Goal: Task Accomplishment & Management: Contribute content

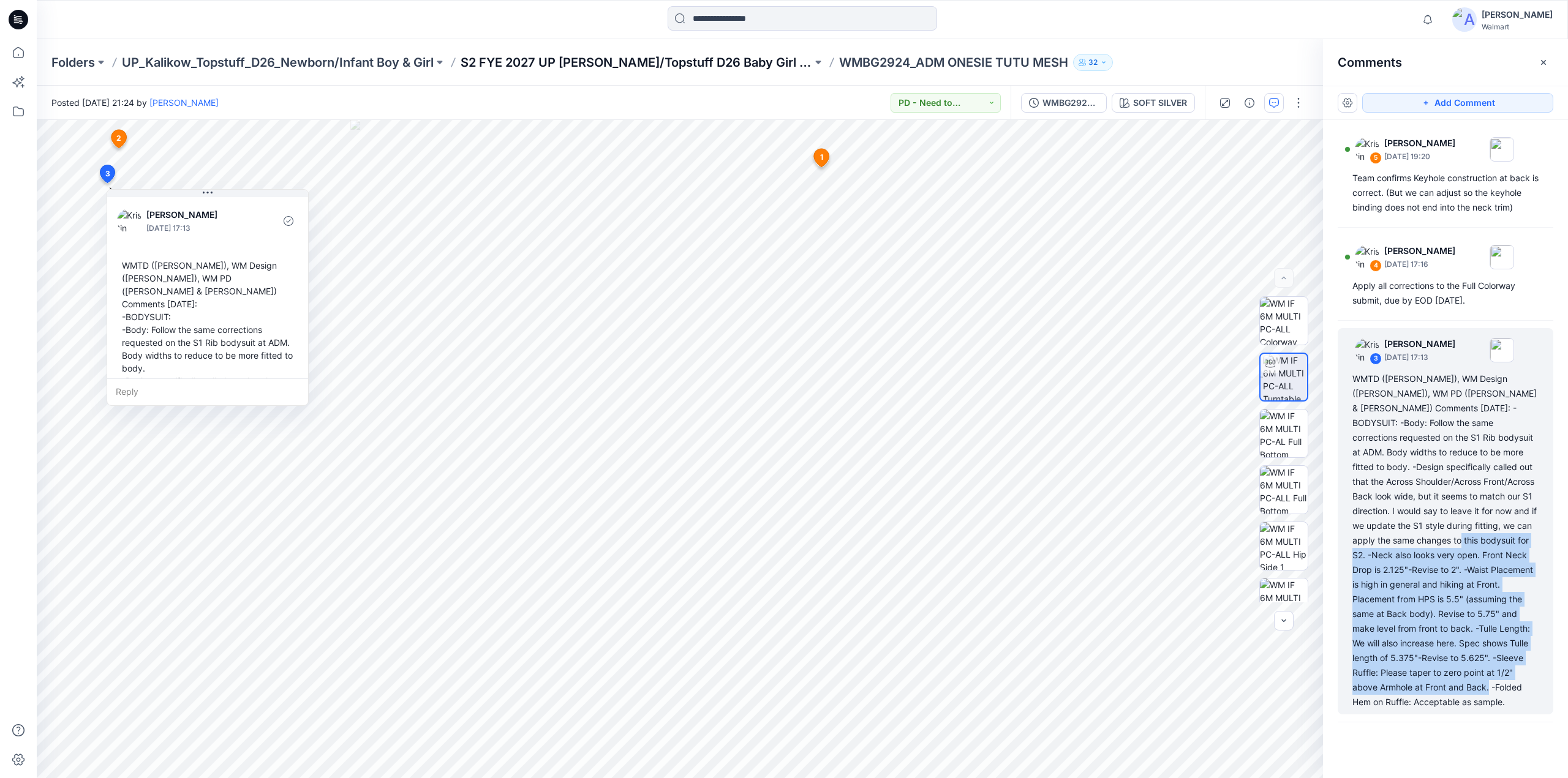
click at [569, 58] on p "S2 FYE 2027 UP [PERSON_NAME]/Topstuff D26 Baby Girl & Boy" at bounding box center [636, 63] width 351 height 17
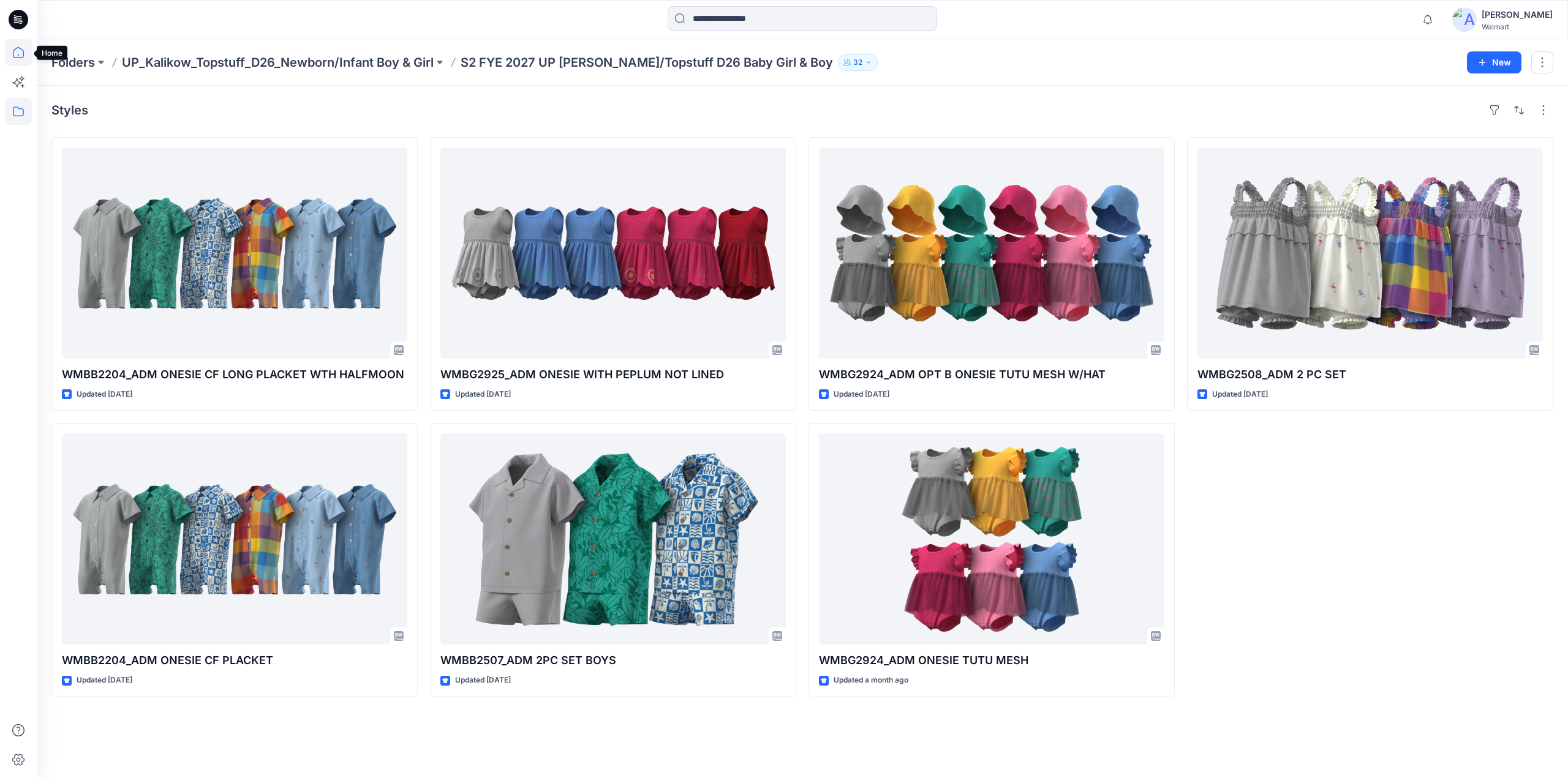
click at [22, 55] on icon at bounding box center [18, 53] width 27 height 27
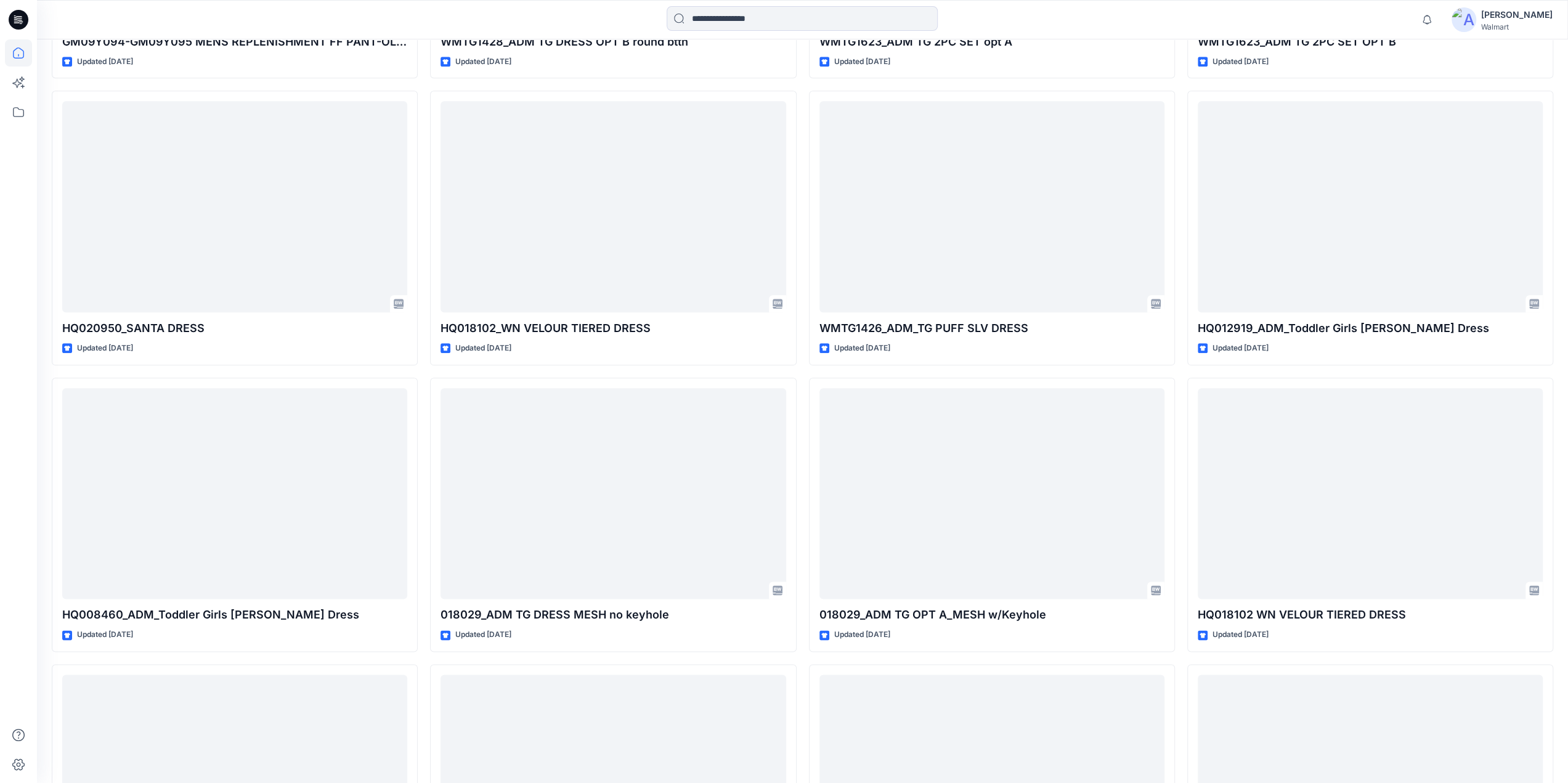
scroll to position [10772, 0]
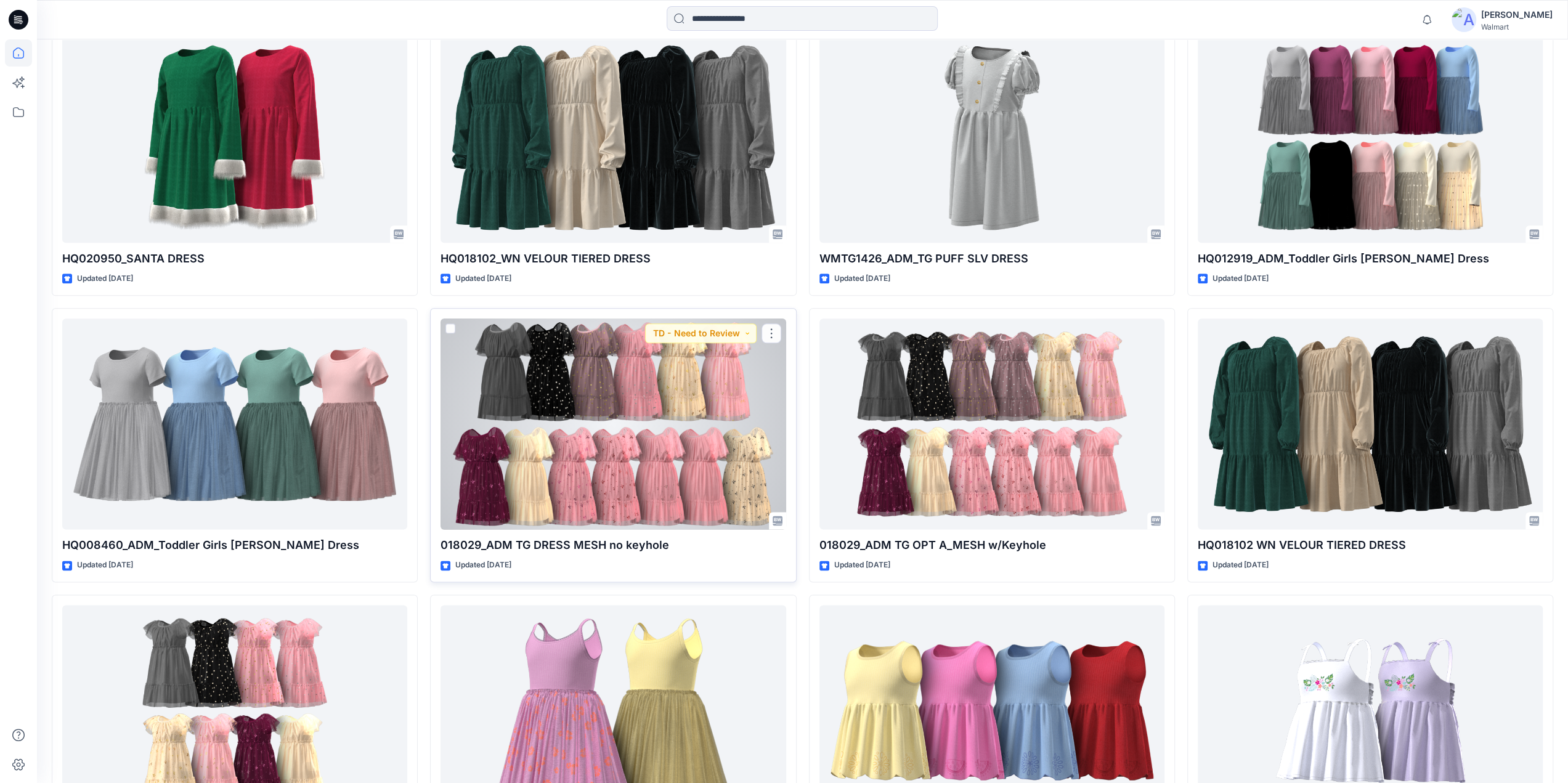
click at [659, 444] on div at bounding box center [612, 424] width 345 height 211
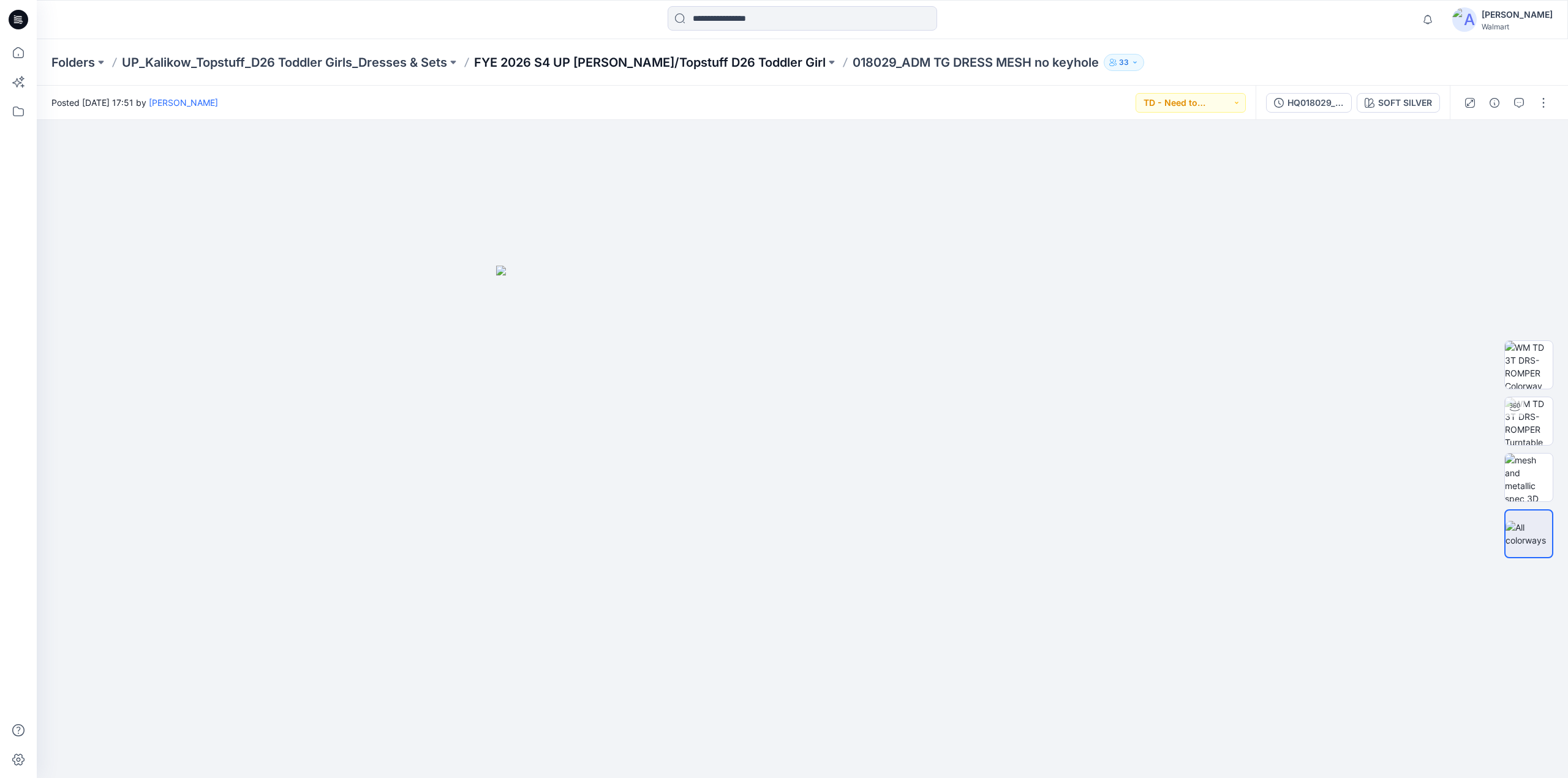
click at [546, 64] on p "FYE 2026 S4 UP [PERSON_NAME]/Topstuff D26 Toddler Girl" at bounding box center [649, 63] width 351 height 17
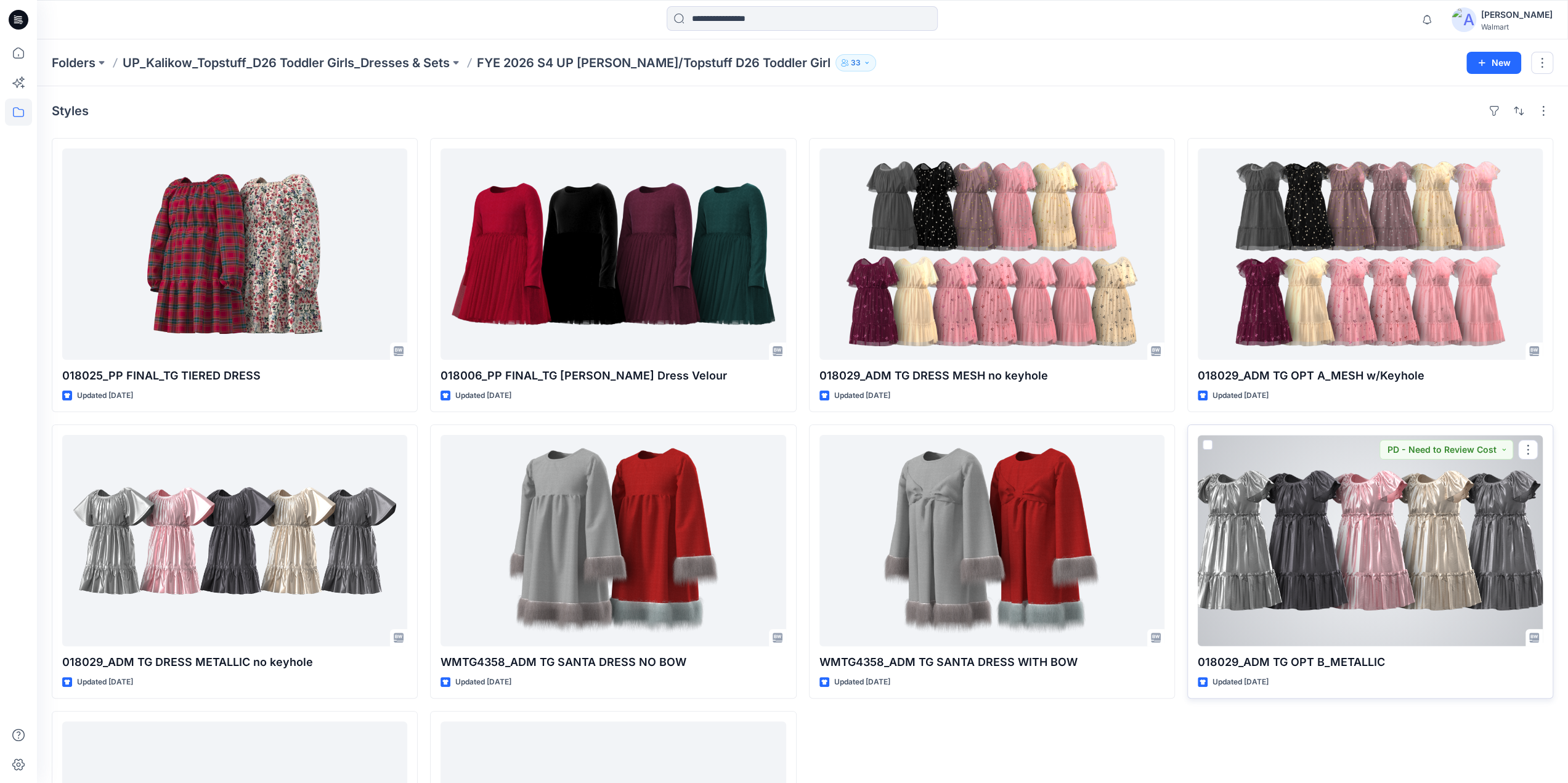
click at [1327, 492] on div at bounding box center [1370, 540] width 345 height 211
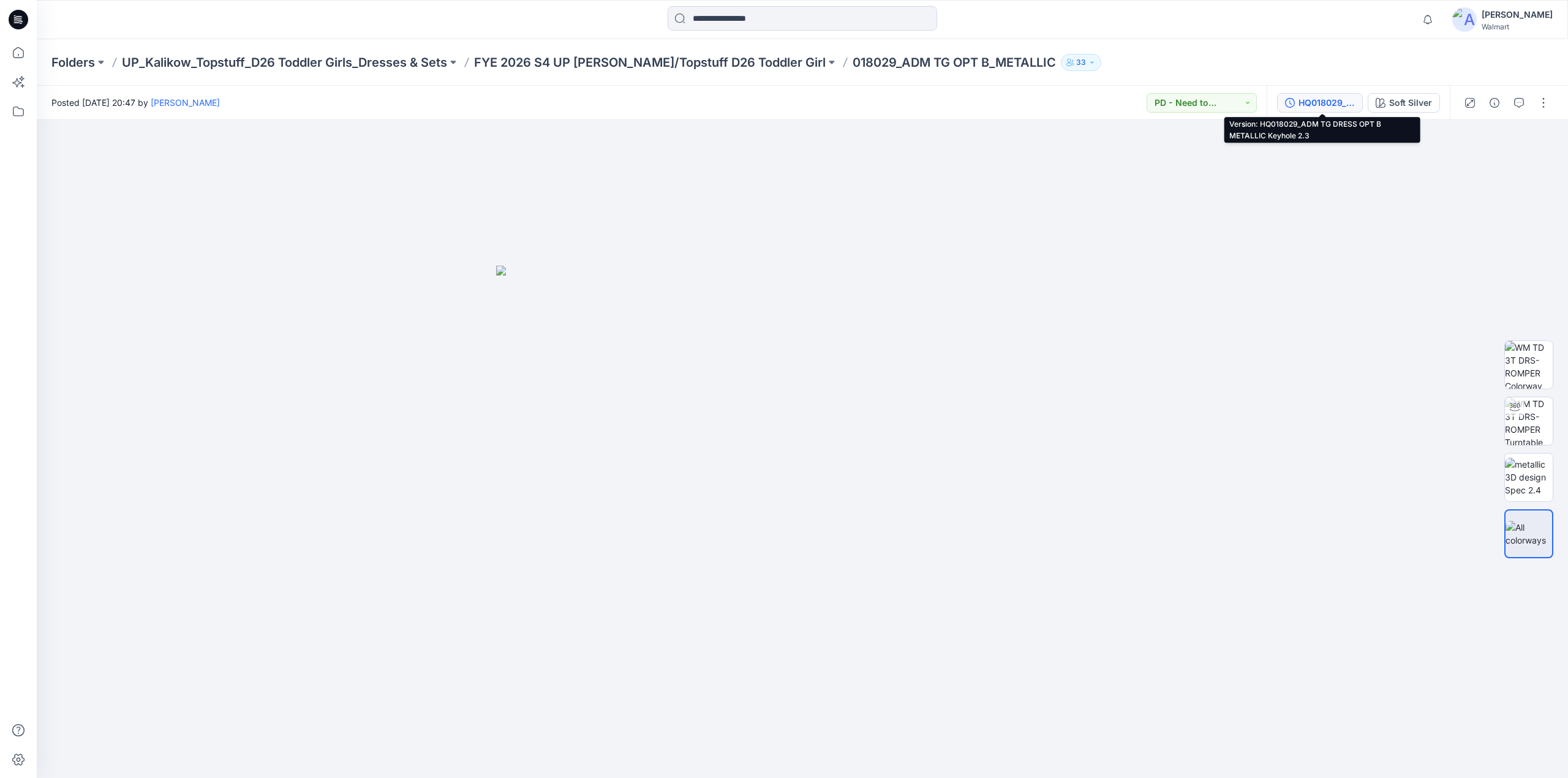
click at [1321, 98] on div "HQ018029_ADM TG DRESS OPT B METALLIC Keyhole 2.3" at bounding box center [1326, 103] width 56 height 13
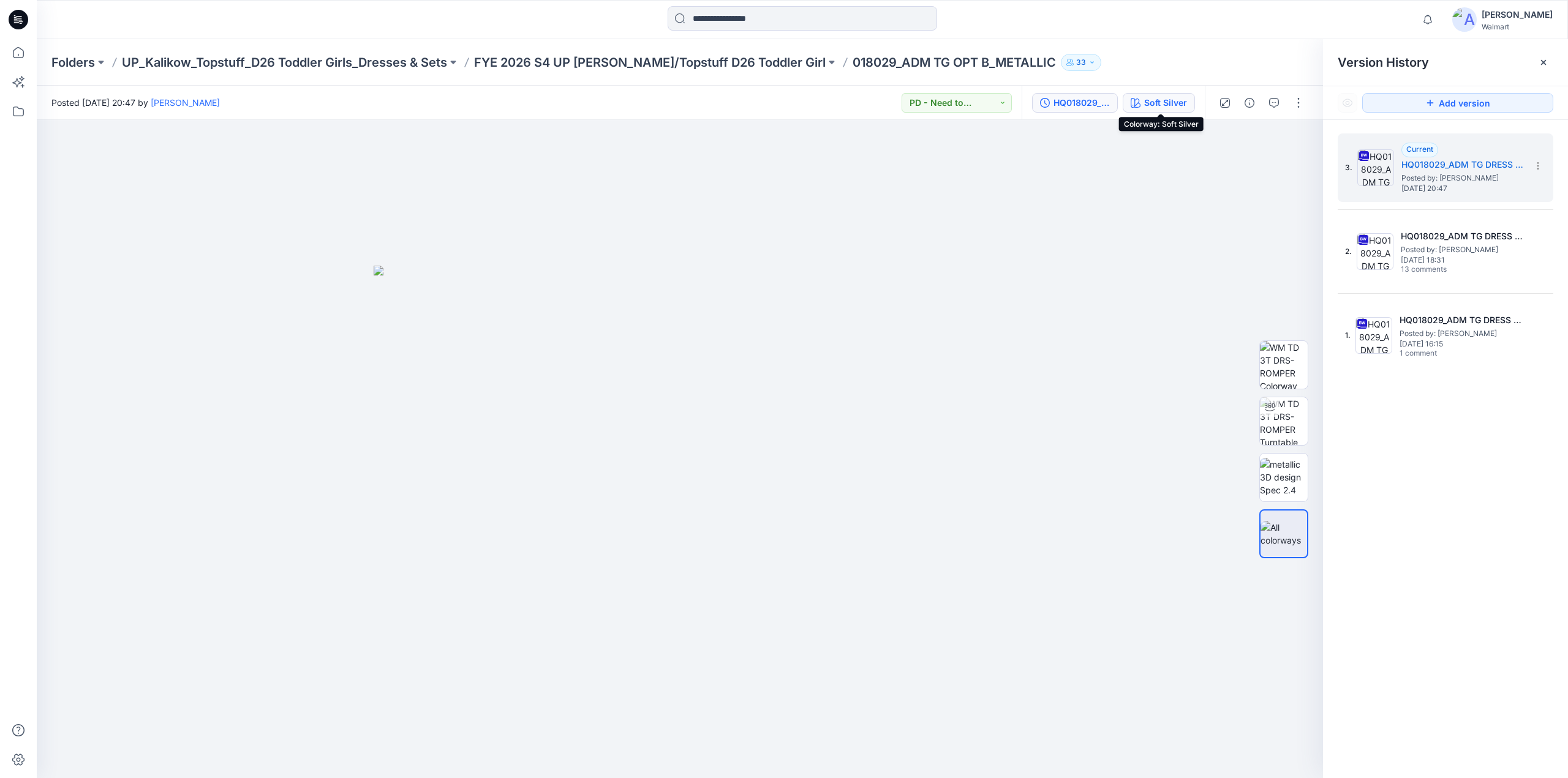
click at [1164, 100] on div "Soft Silver" at bounding box center [1165, 103] width 43 height 13
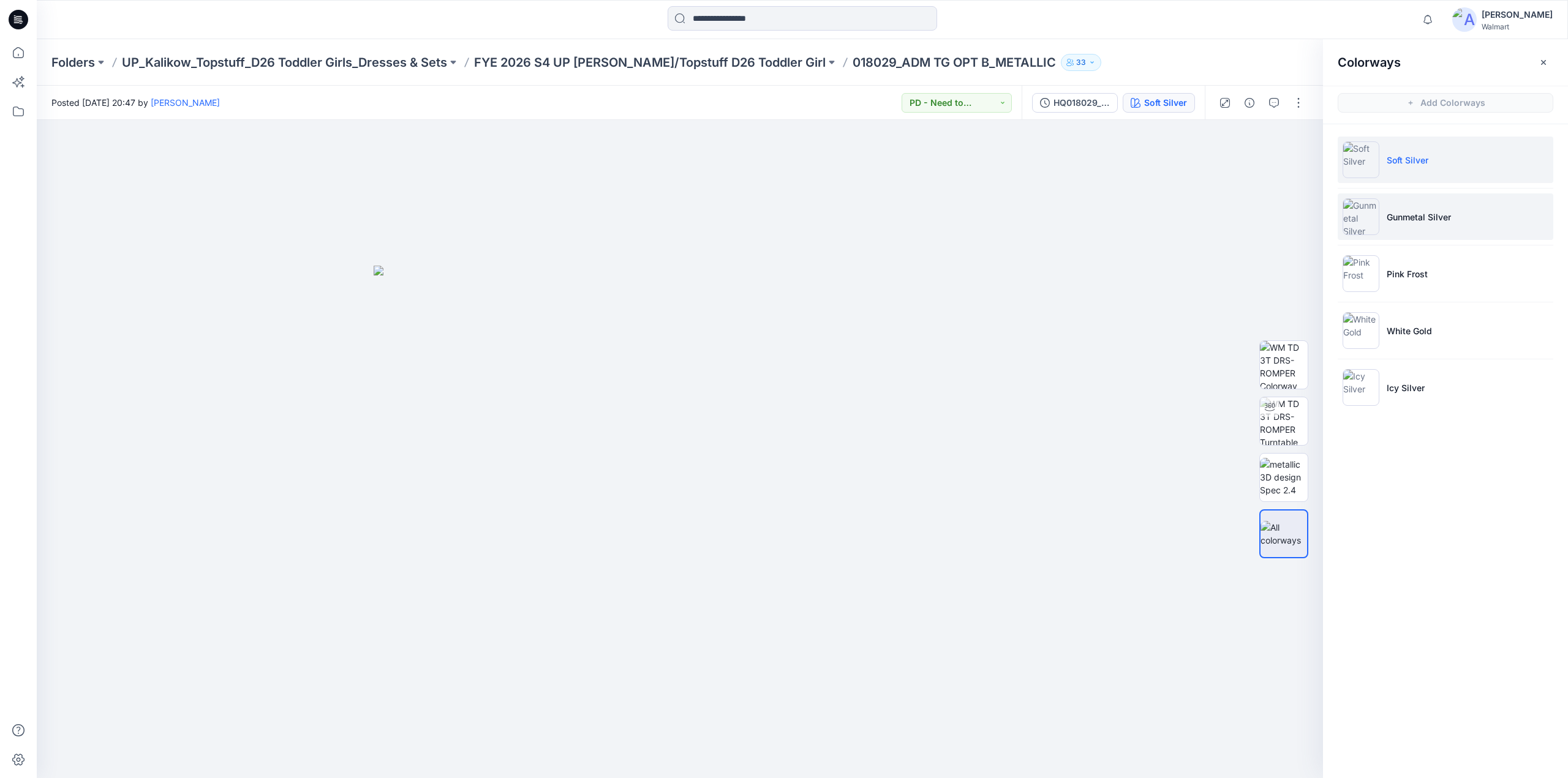
click at [1414, 215] on p "Gunmetal Silver" at bounding box center [1418, 216] width 64 height 13
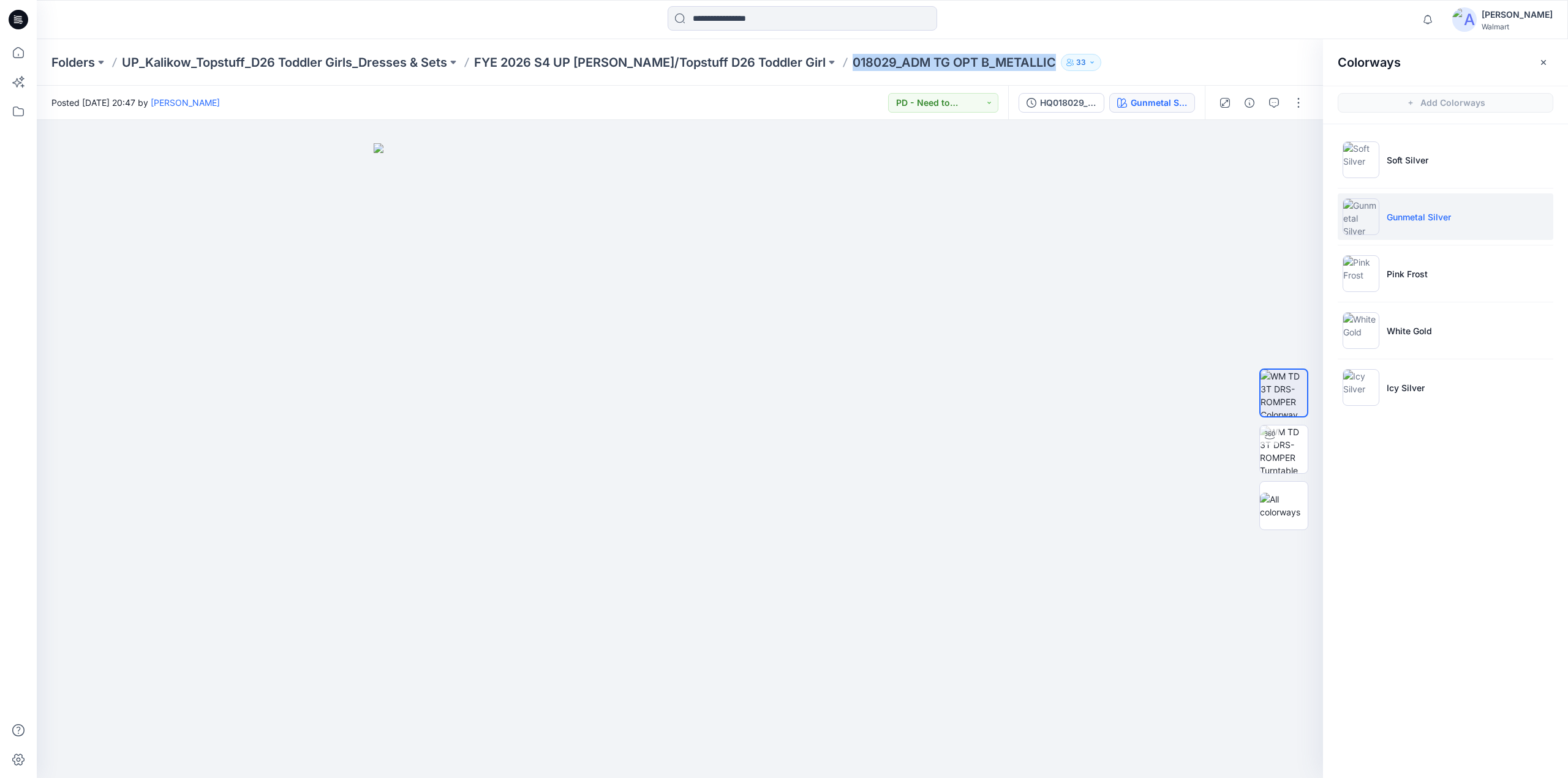
drag, startPoint x: 800, startPoint y: 65, endPoint x: 1007, endPoint y: 65, distance: 207.0
click at [1007, 65] on div "Folders UP_Kalikow_Topstuff_D26 Toddler Girls_Dresses & Sets FYE 2026 S4 UP [PE…" at bounding box center [754, 63] width 1406 height 17
copy p "018029_ADM TG OPT B_METALLIC"
click at [618, 61] on p "FYE 2026 S4 UP [PERSON_NAME]/Topstuff D26 Toddler Girl" at bounding box center [649, 63] width 351 height 17
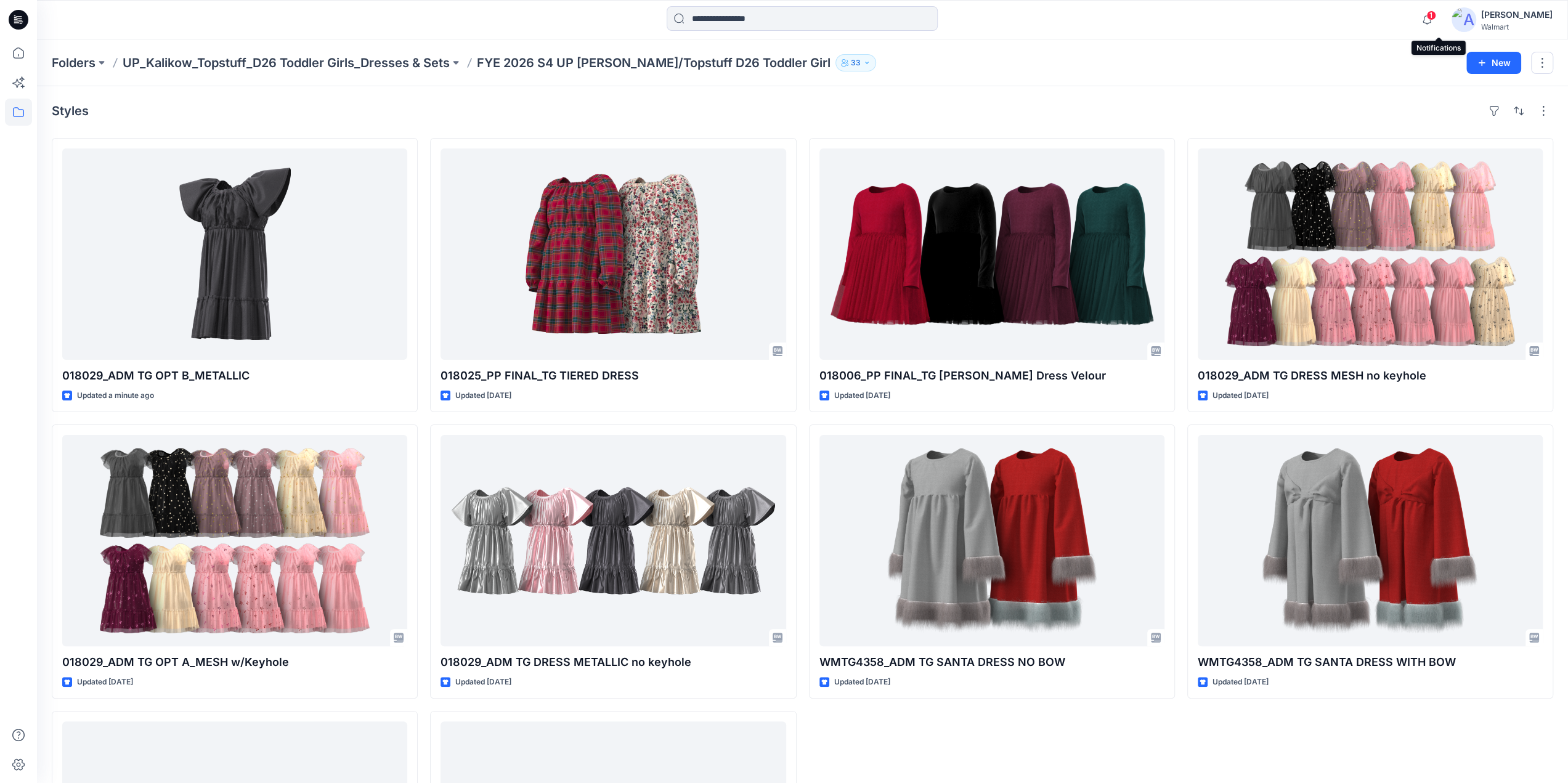
click at [1436, 17] on span "1" at bounding box center [1431, 15] width 10 height 10
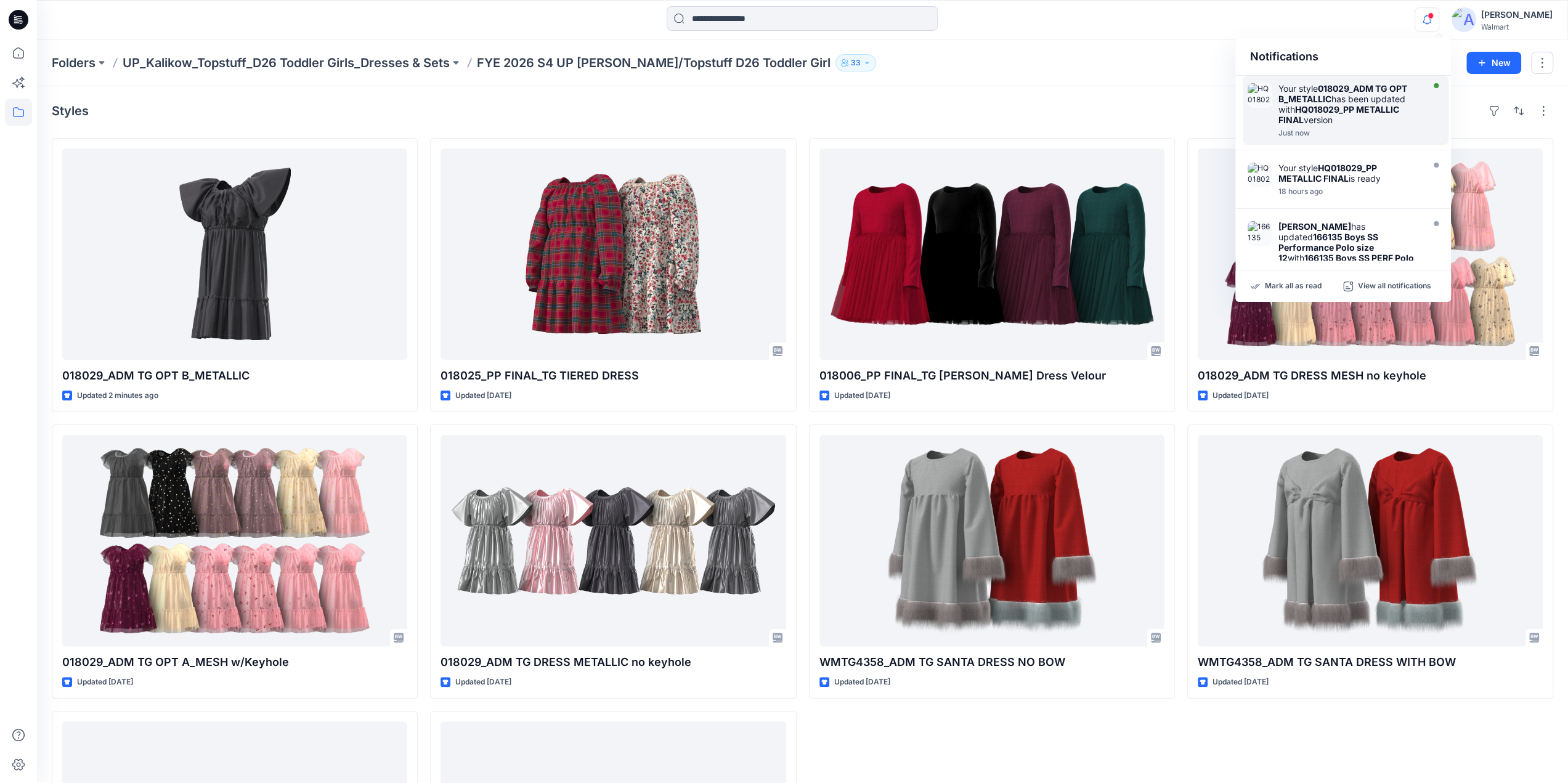
click at [1322, 112] on strong "HQ018029_PP METALLIC FINAL" at bounding box center [1339, 114] width 121 height 21
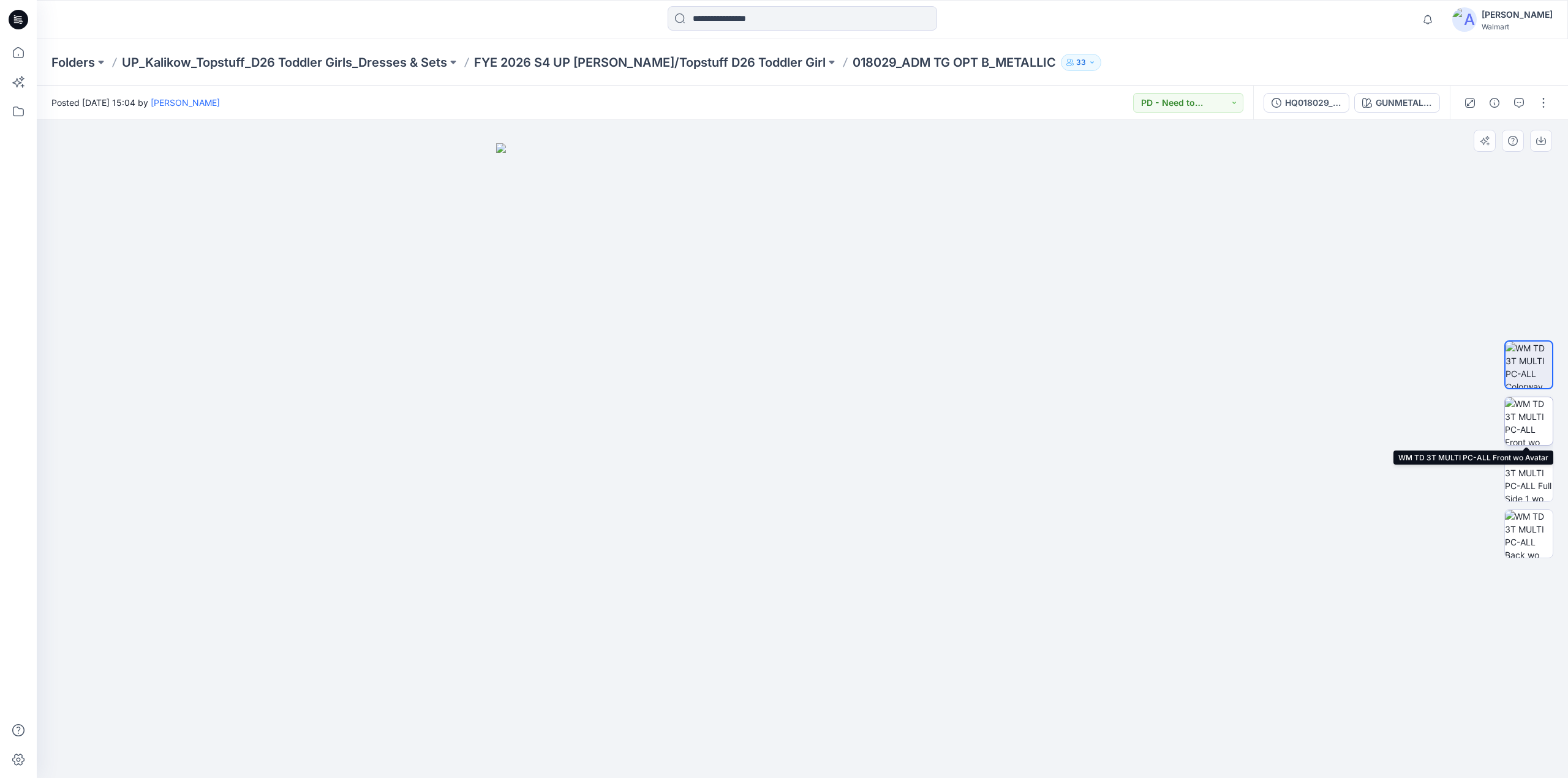
click at [1524, 415] on img at bounding box center [1528, 421] width 47 height 47
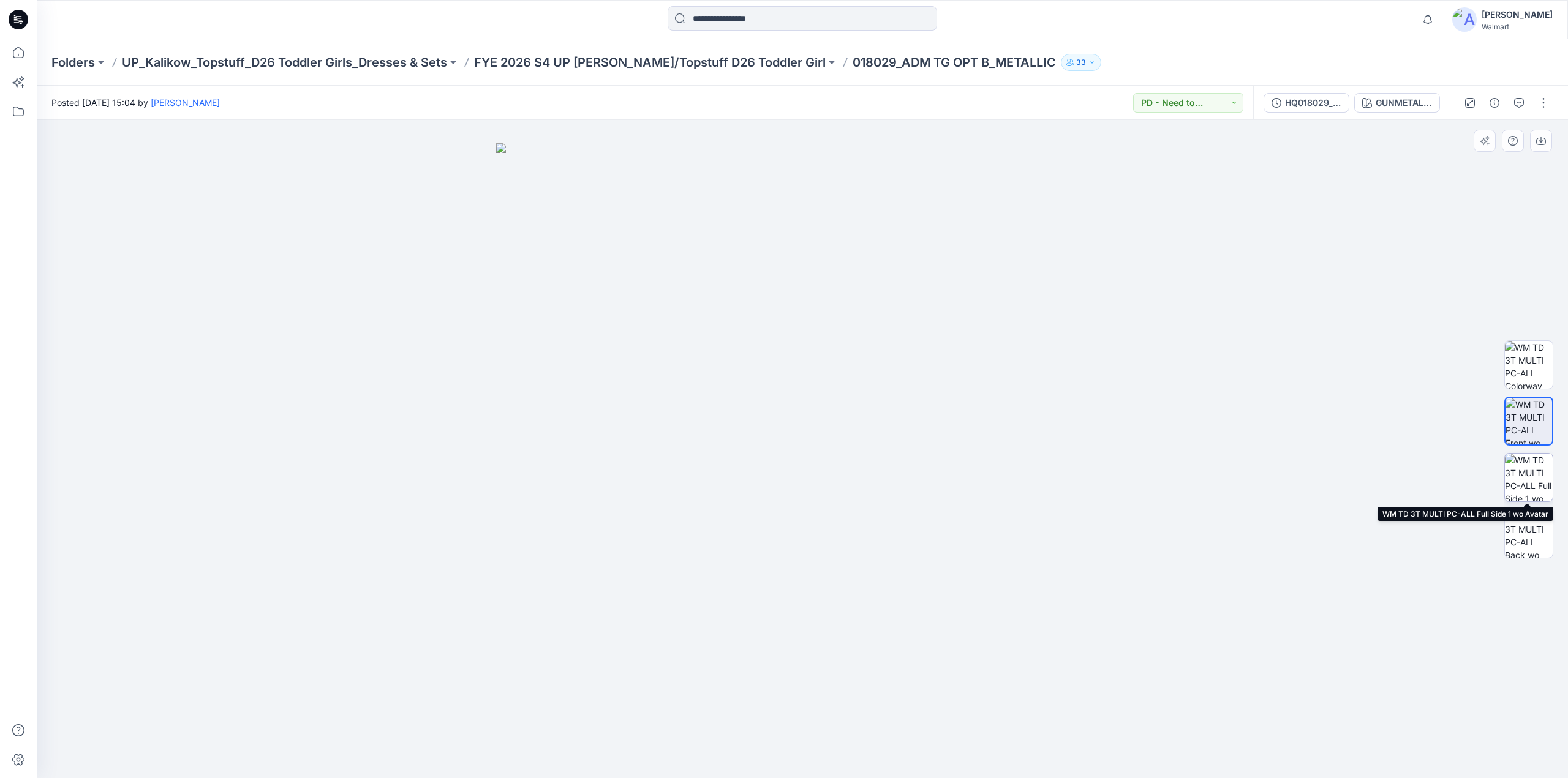
click at [1520, 469] on img at bounding box center [1528, 477] width 47 height 47
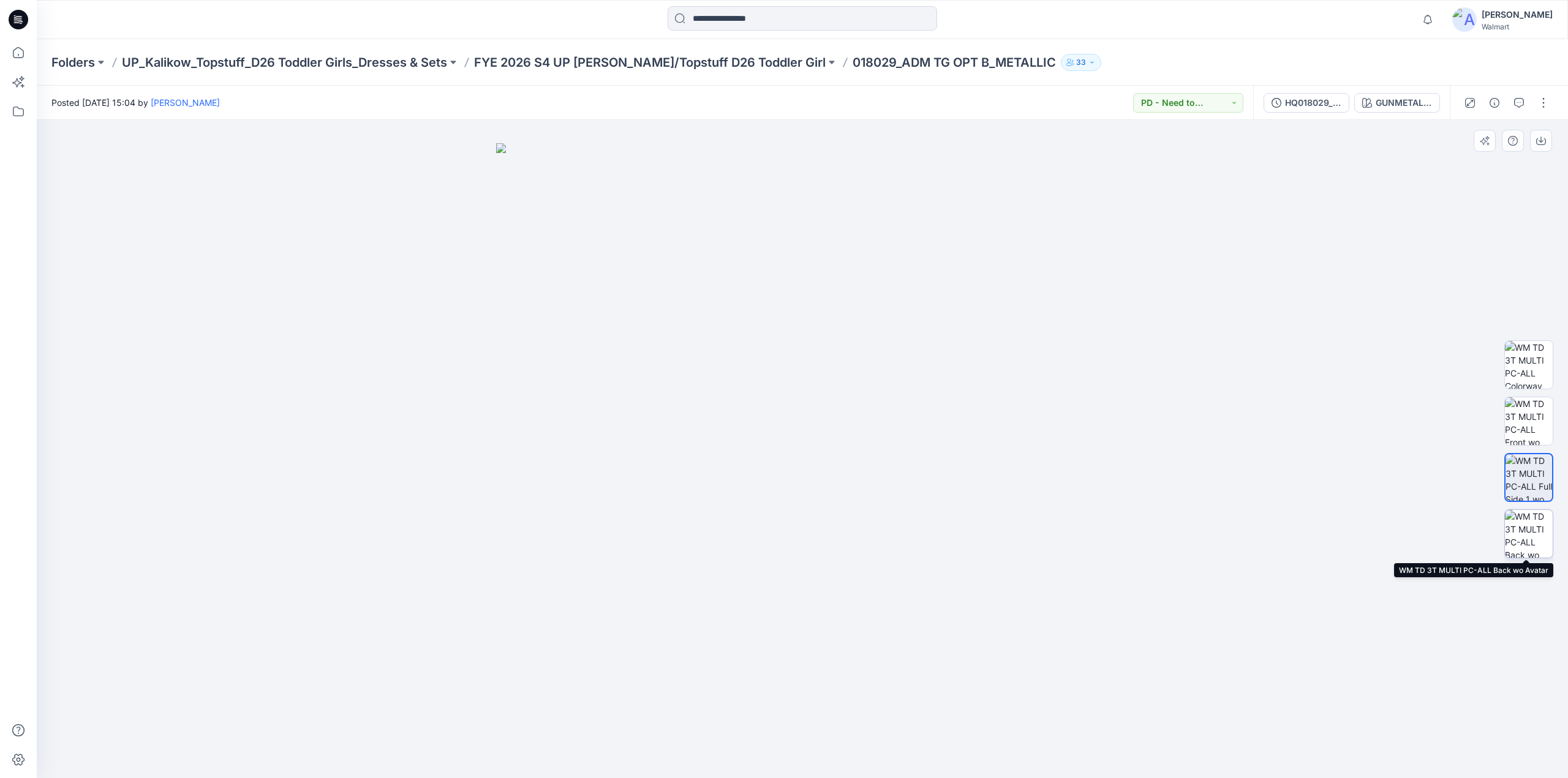
click at [1527, 534] on img at bounding box center [1528, 534] width 47 height 47
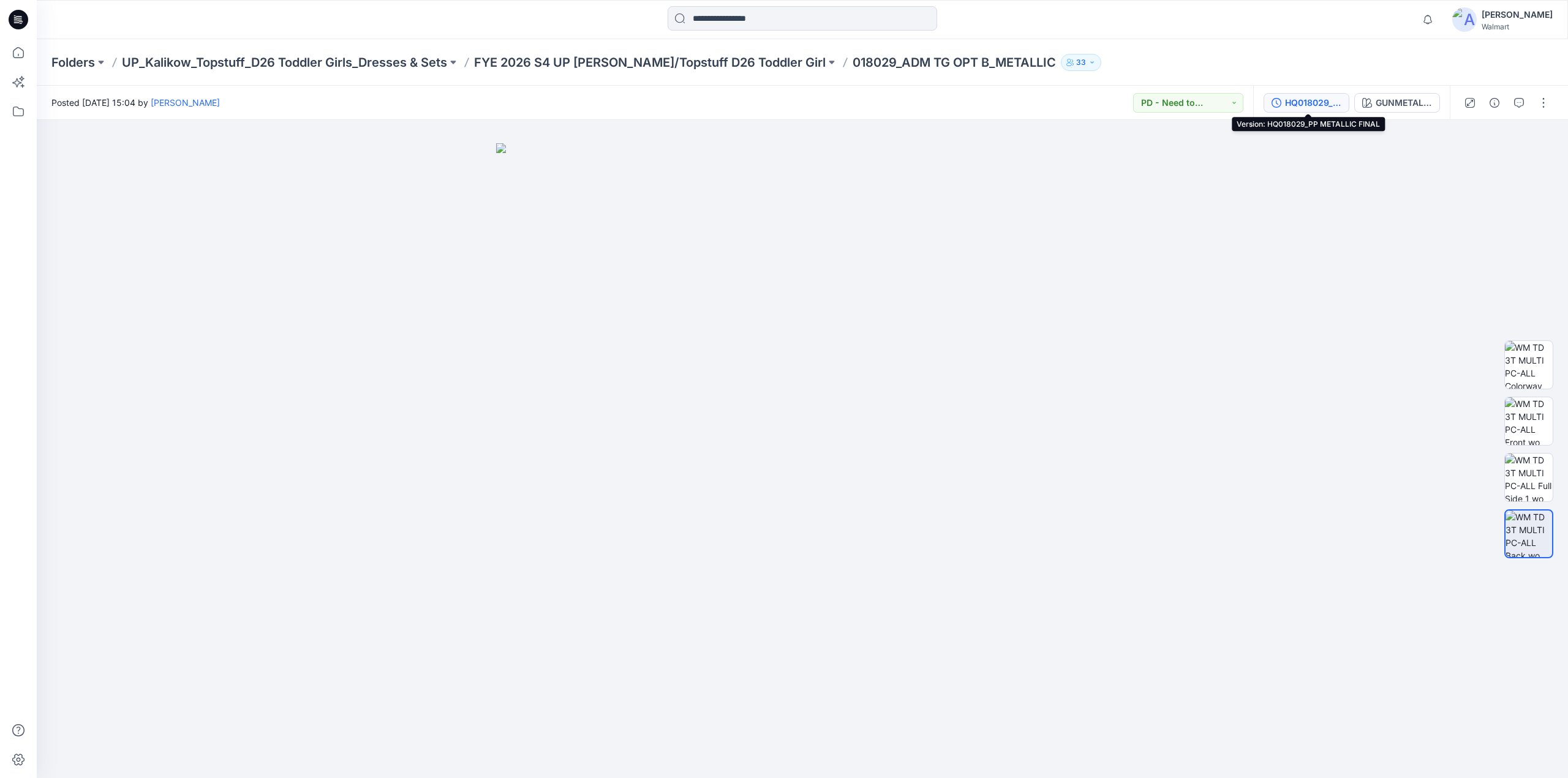
click at [1310, 104] on div "HQ018029_PP METALLIC FINAL" at bounding box center [1313, 103] width 56 height 13
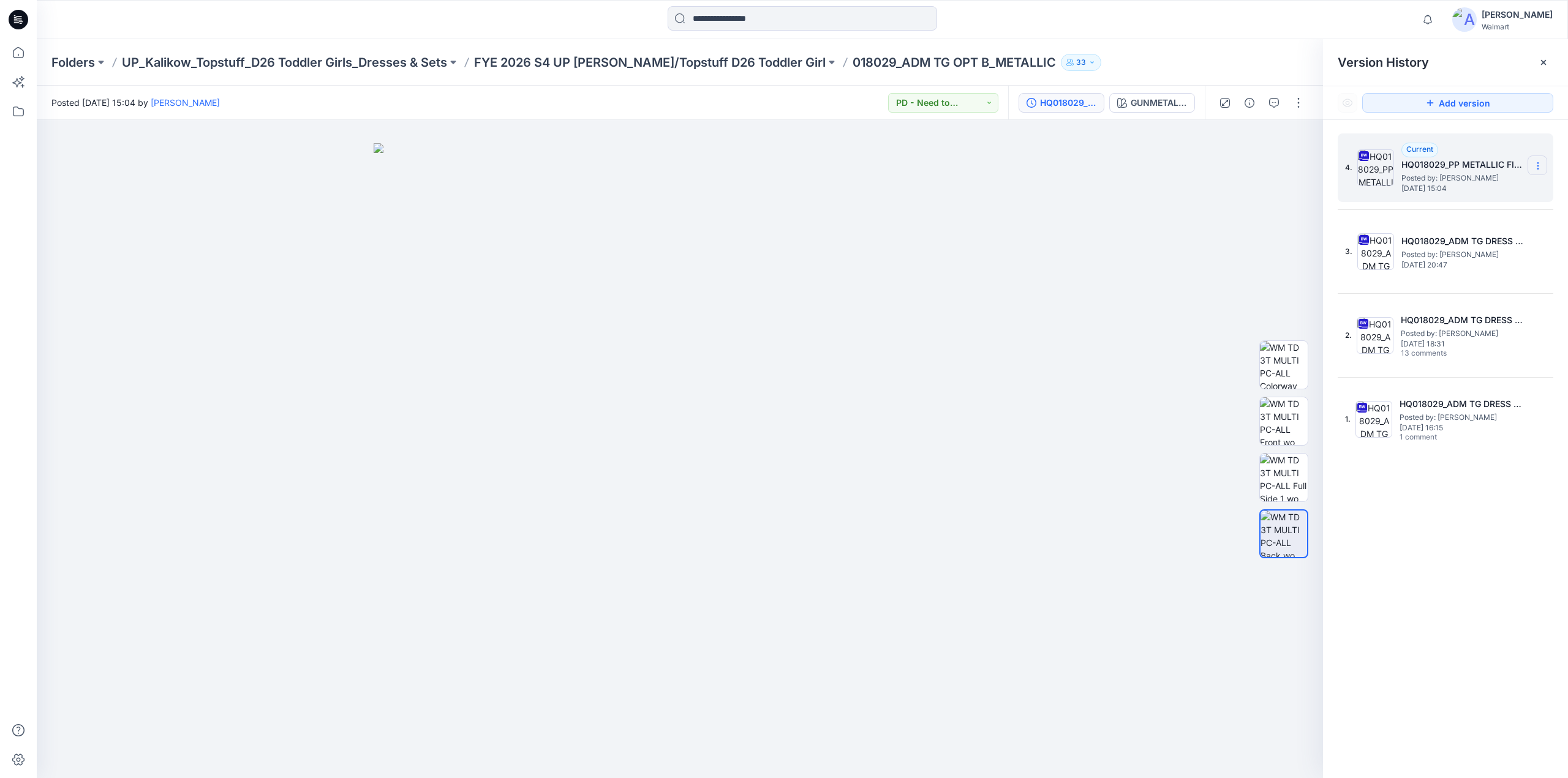
click at [1537, 162] on icon at bounding box center [1537, 166] width 10 height 10
click at [1444, 266] on span "Delete Version" at bounding box center [1452, 268] width 57 height 15
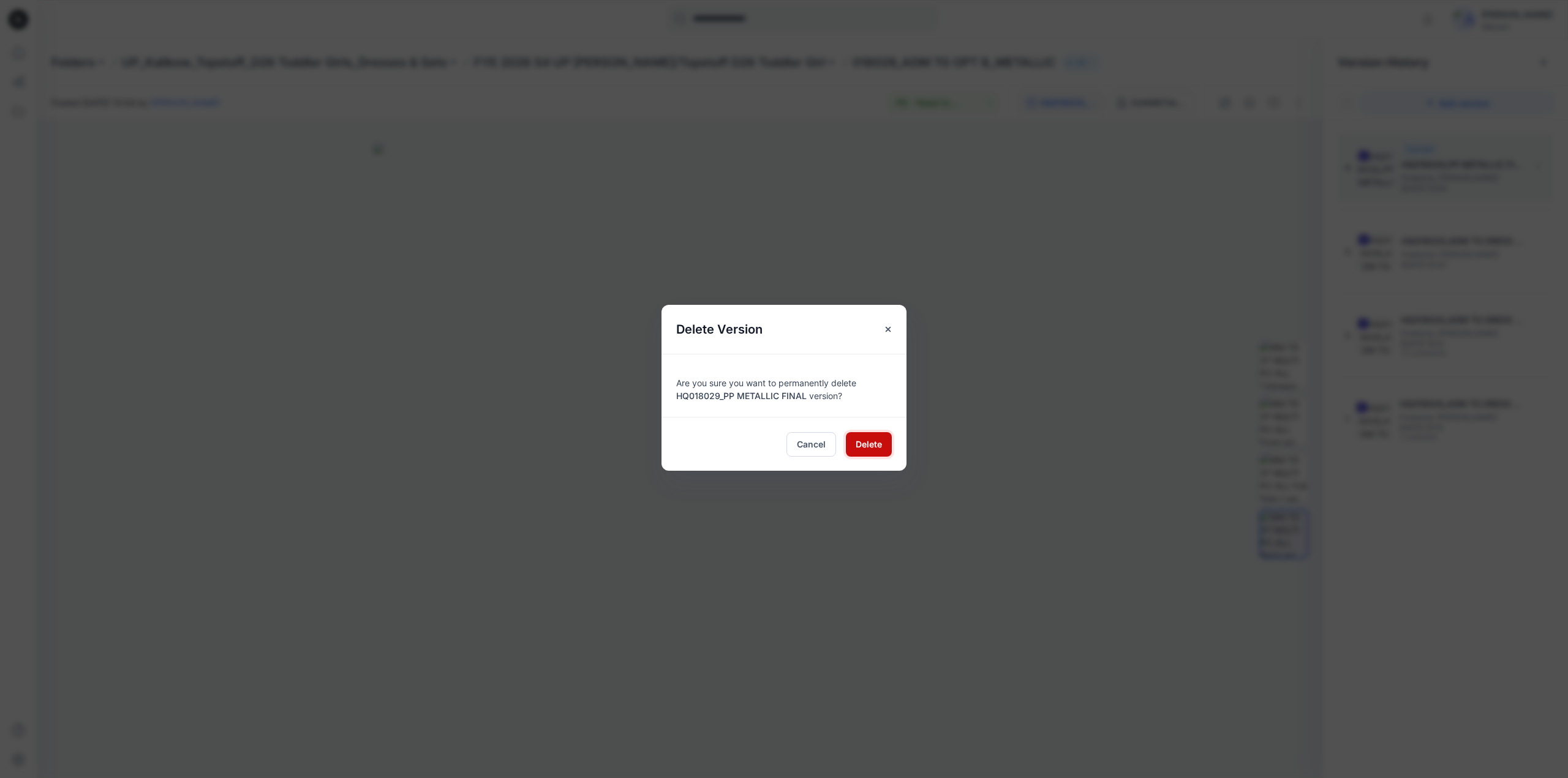
click at [871, 441] on span "Delete" at bounding box center [869, 443] width 26 height 13
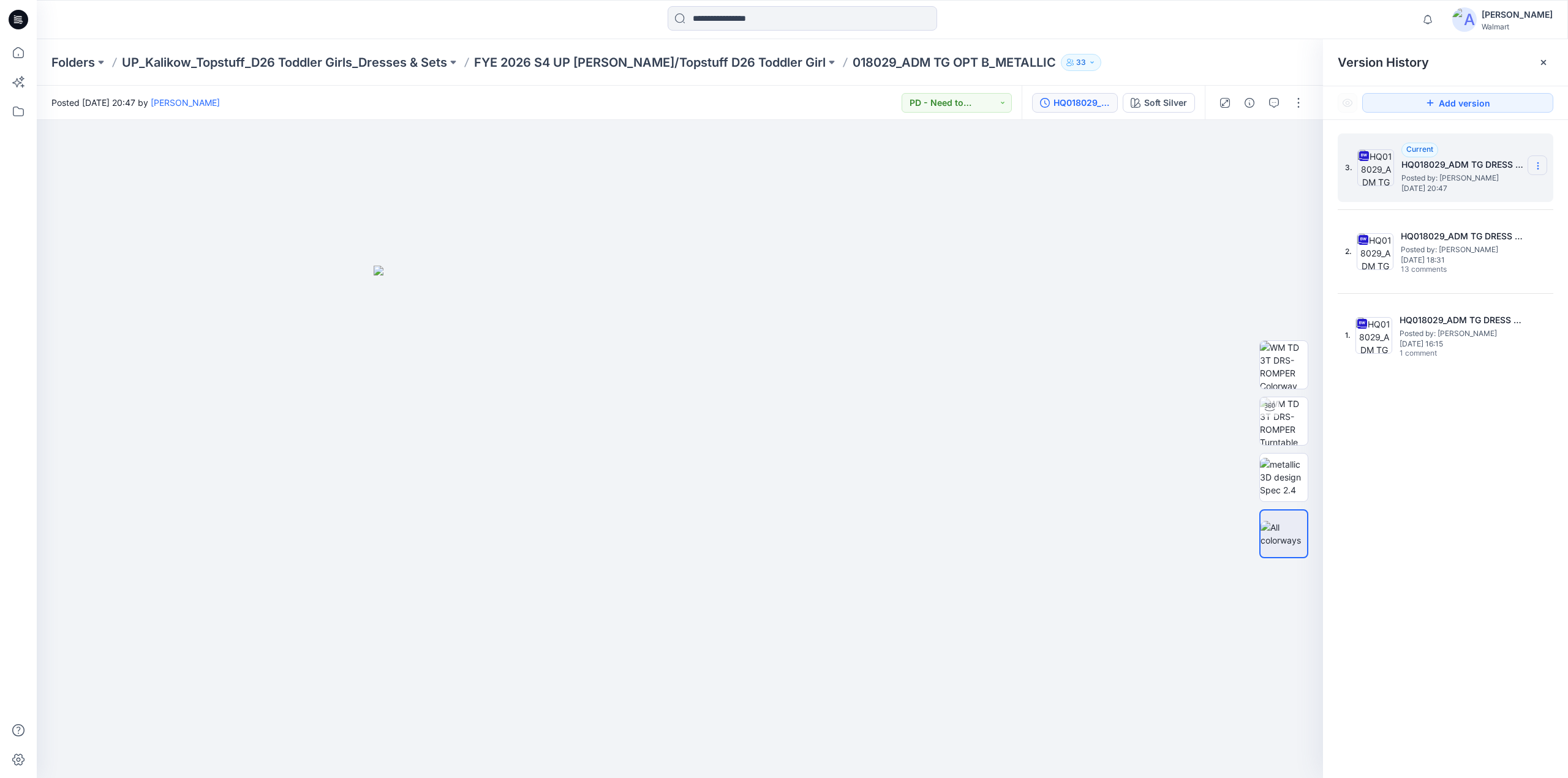
click at [1540, 164] on icon at bounding box center [1537, 166] width 10 height 10
click at [1453, 190] on span "Download Source BW File" at bounding box center [1475, 190] width 102 height 15
click at [1149, 101] on div "Soft Silver" at bounding box center [1165, 103] width 43 height 13
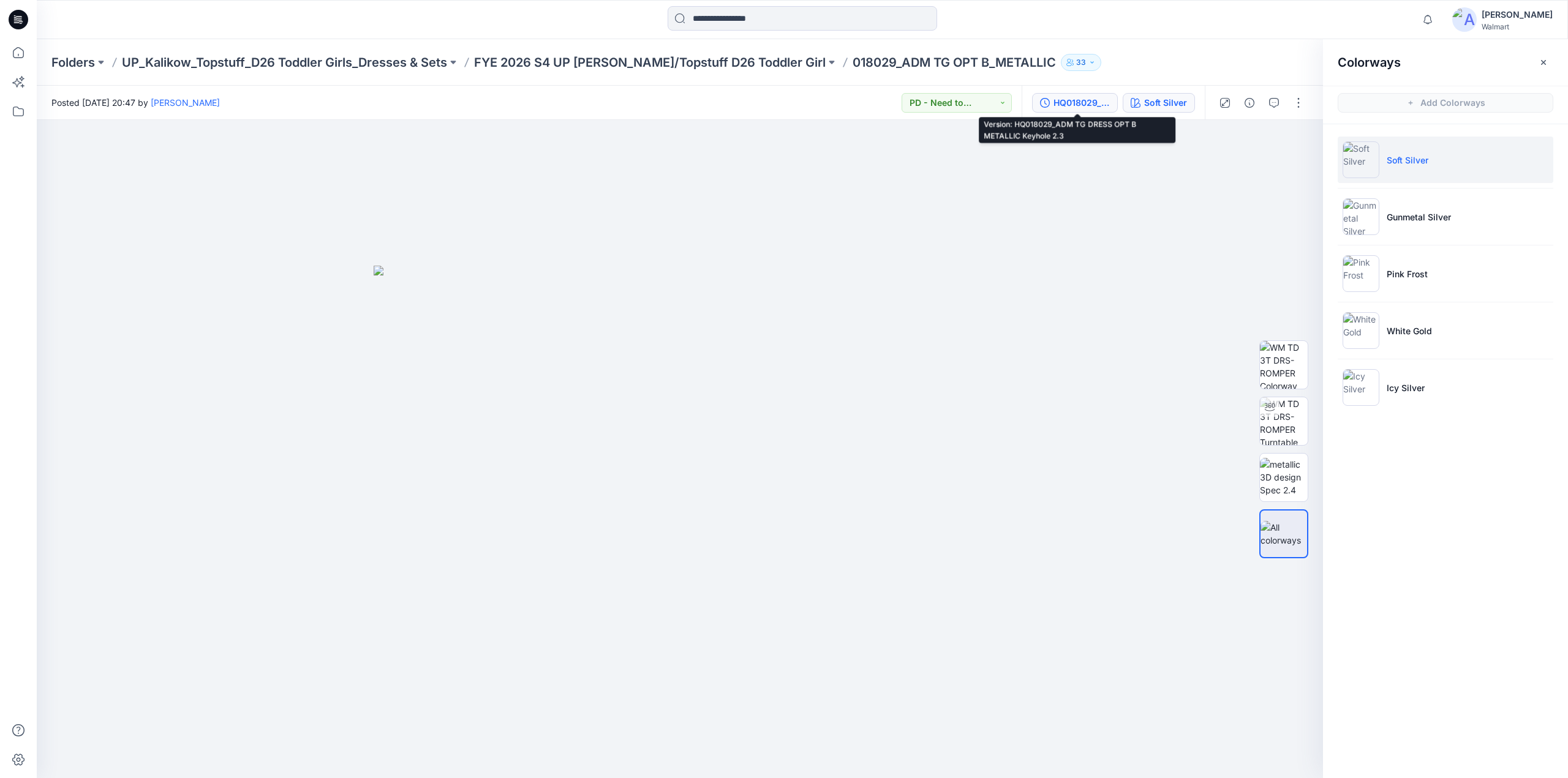
click at [1088, 104] on div "HQ018029_ADM TG DRESS OPT B METALLIC Keyhole 2.3" at bounding box center [1082, 103] width 56 height 13
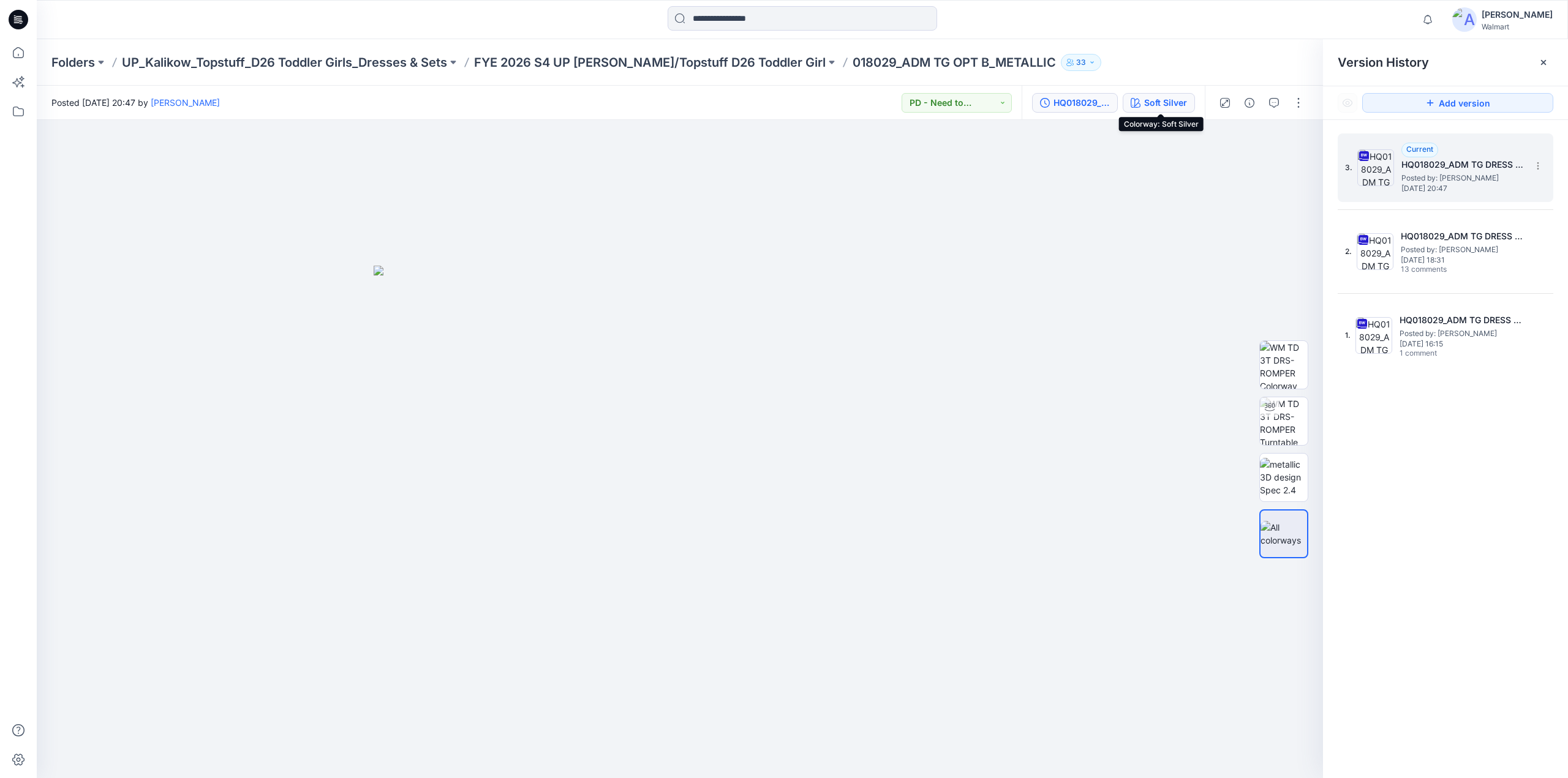
click at [1151, 99] on div "Soft Silver" at bounding box center [1165, 103] width 43 height 13
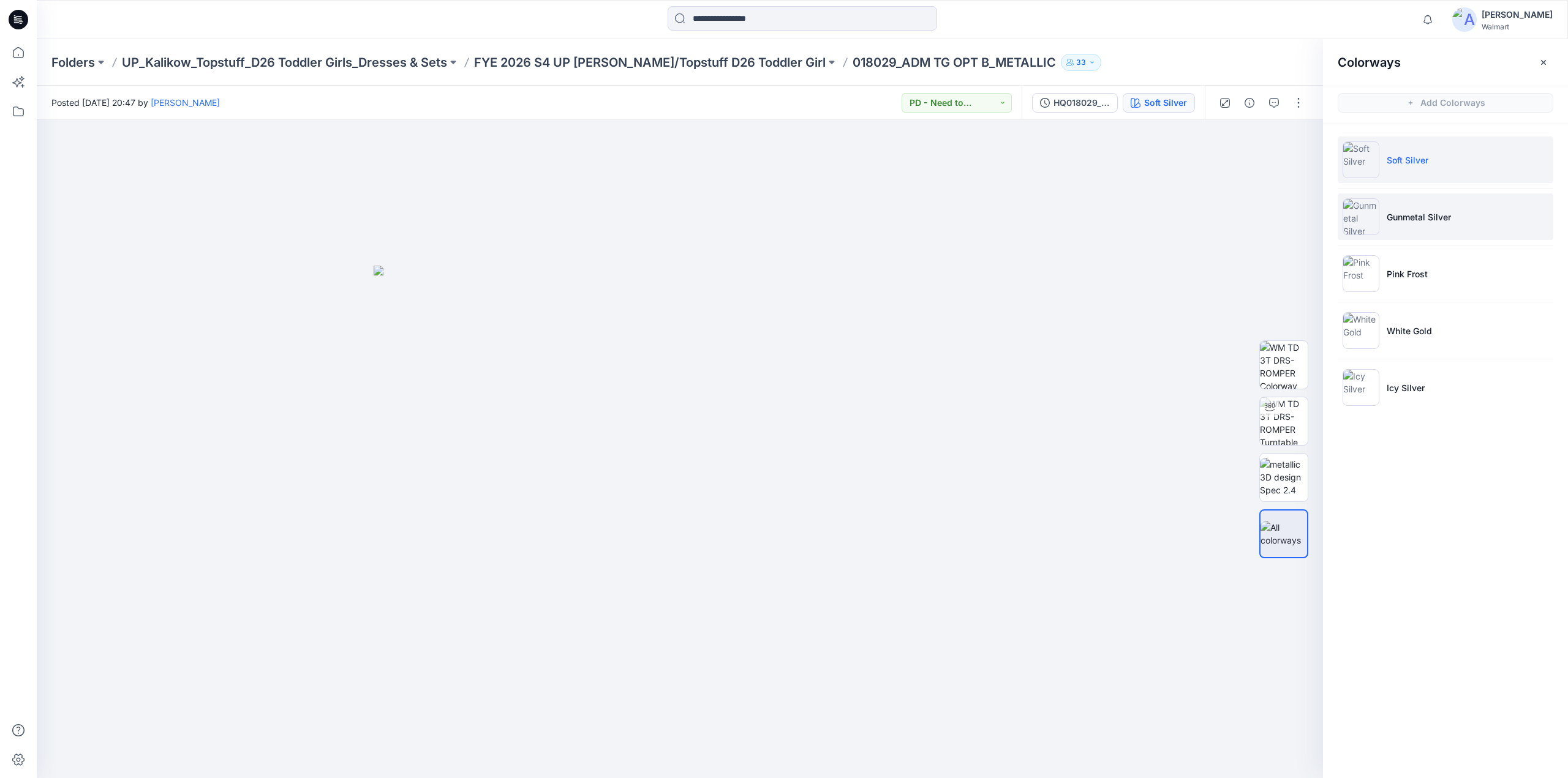
click at [1428, 216] on p "Gunmetal Silver" at bounding box center [1418, 216] width 64 height 13
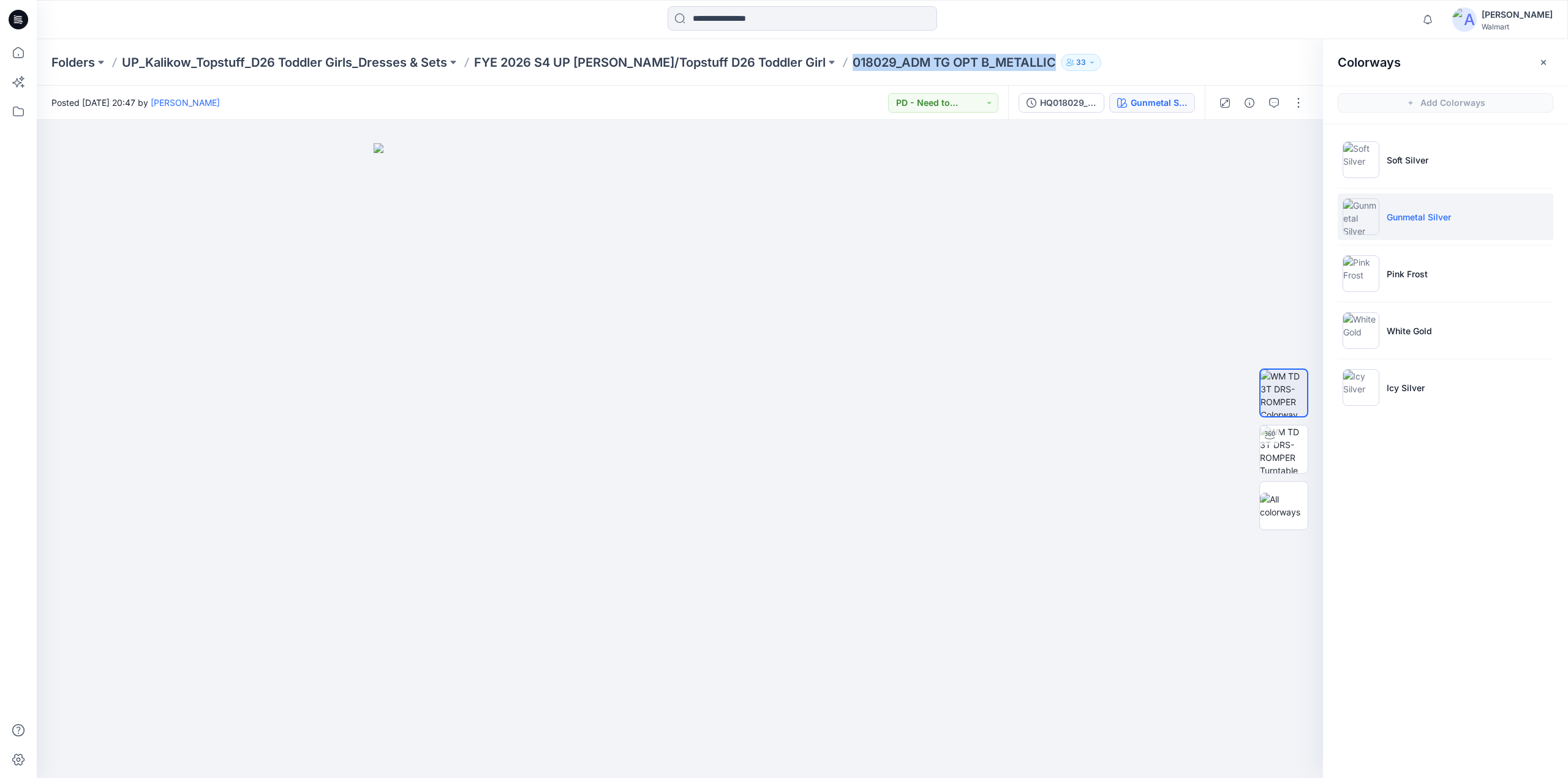
drag, startPoint x: 804, startPoint y: 69, endPoint x: 1007, endPoint y: 68, distance: 203.0
click at [1007, 68] on p "018029_ADM TG OPT B_METALLIC" at bounding box center [954, 63] width 203 height 17
copy p "018029_ADM TG OPT B_METALLIC"
click at [660, 62] on p "FYE 2026 S4 UP [PERSON_NAME]/Topstuff D26 Toddler Girl" at bounding box center [649, 63] width 351 height 17
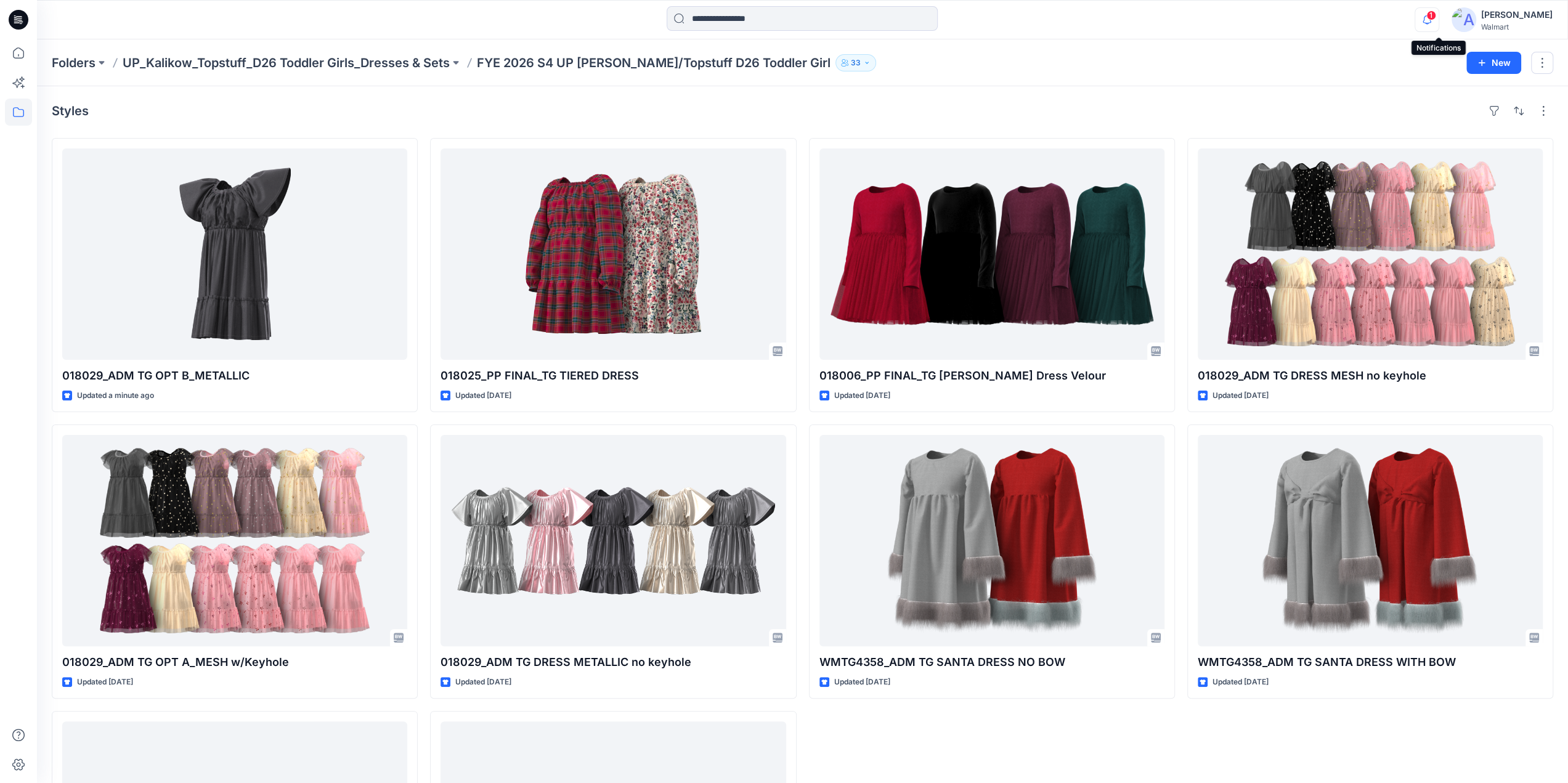
click at [1431, 20] on icon "button" at bounding box center [1426, 19] width 9 height 8
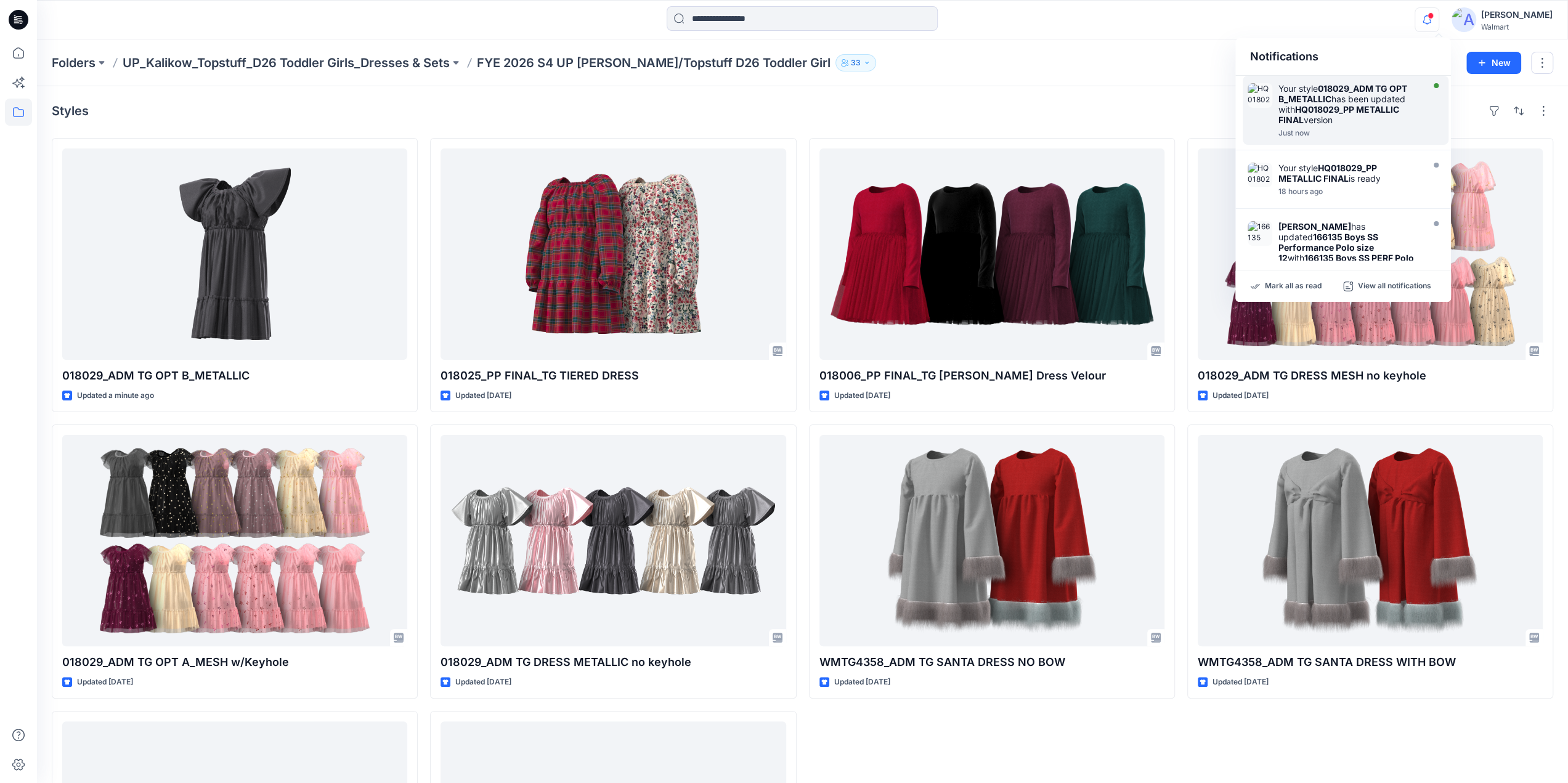
click at [1329, 111] on strong "HQ018029_PP METALLIC FINAL" at bounding box center [1339, 114] width 121 height 21
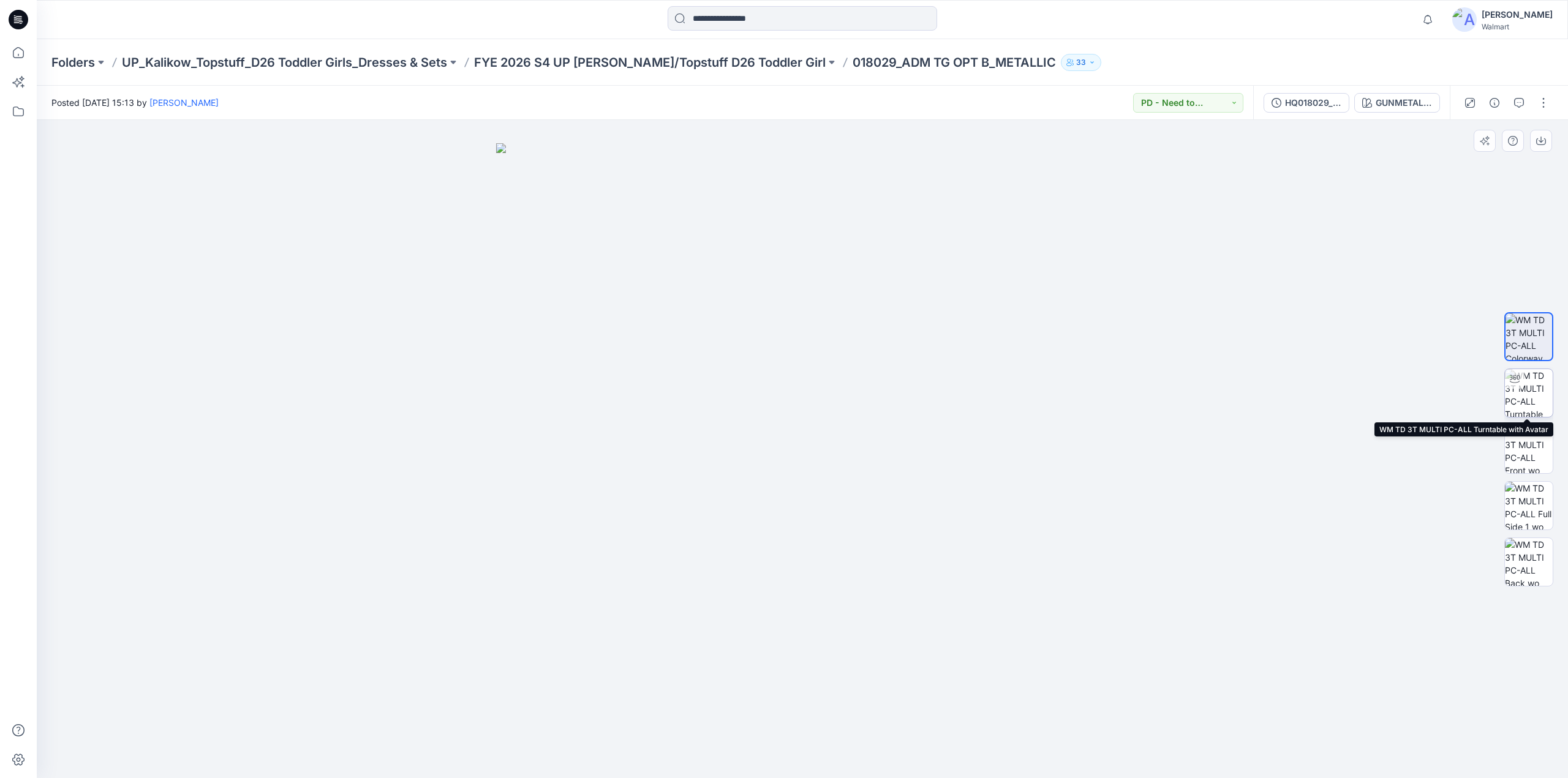
click at [1524, 395] on img at bounding box center [1528, 393] width 47 height 47
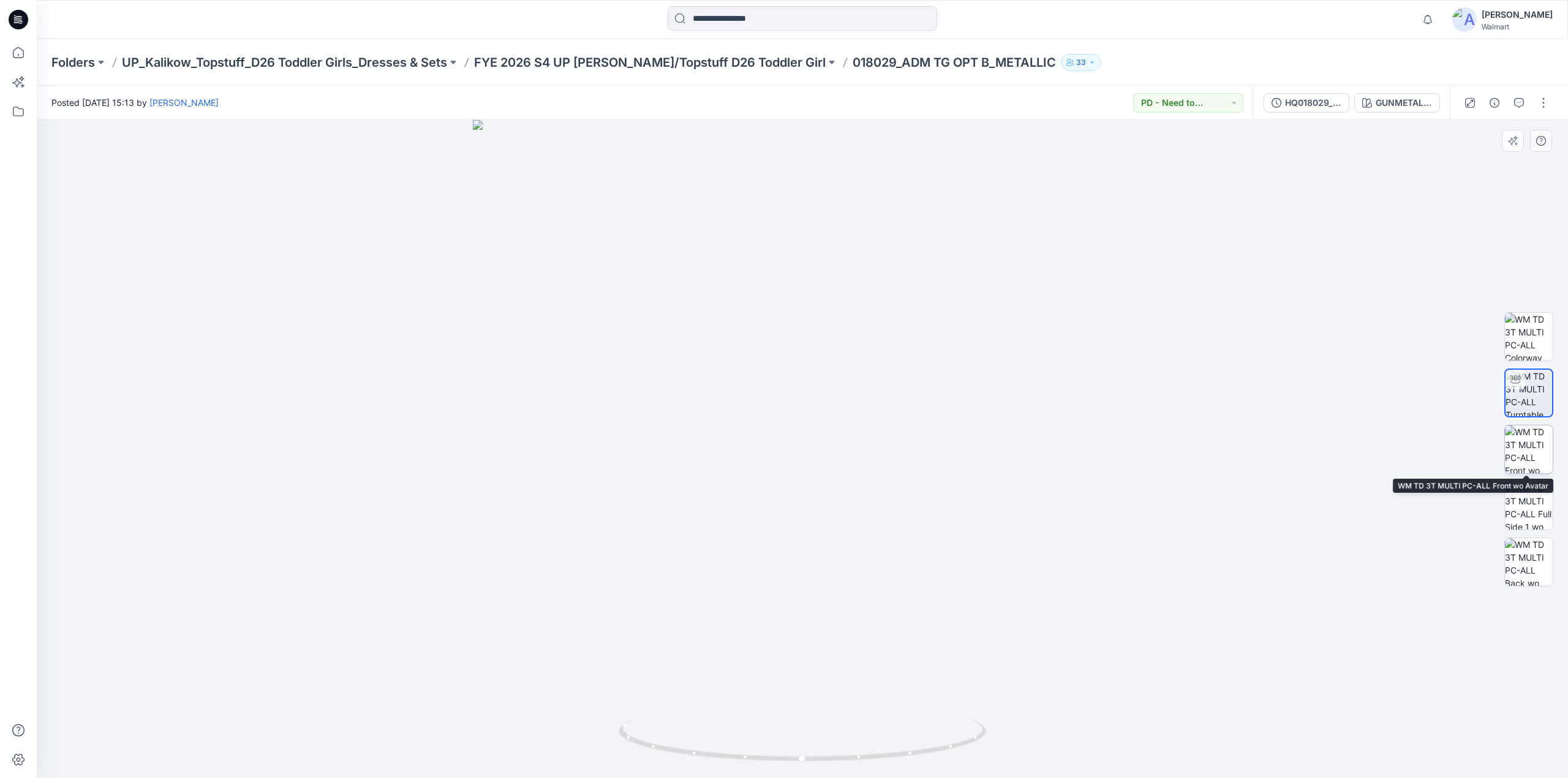
click at [1529, 455] on img at bounding box center [1528, 449] width 47 height 47
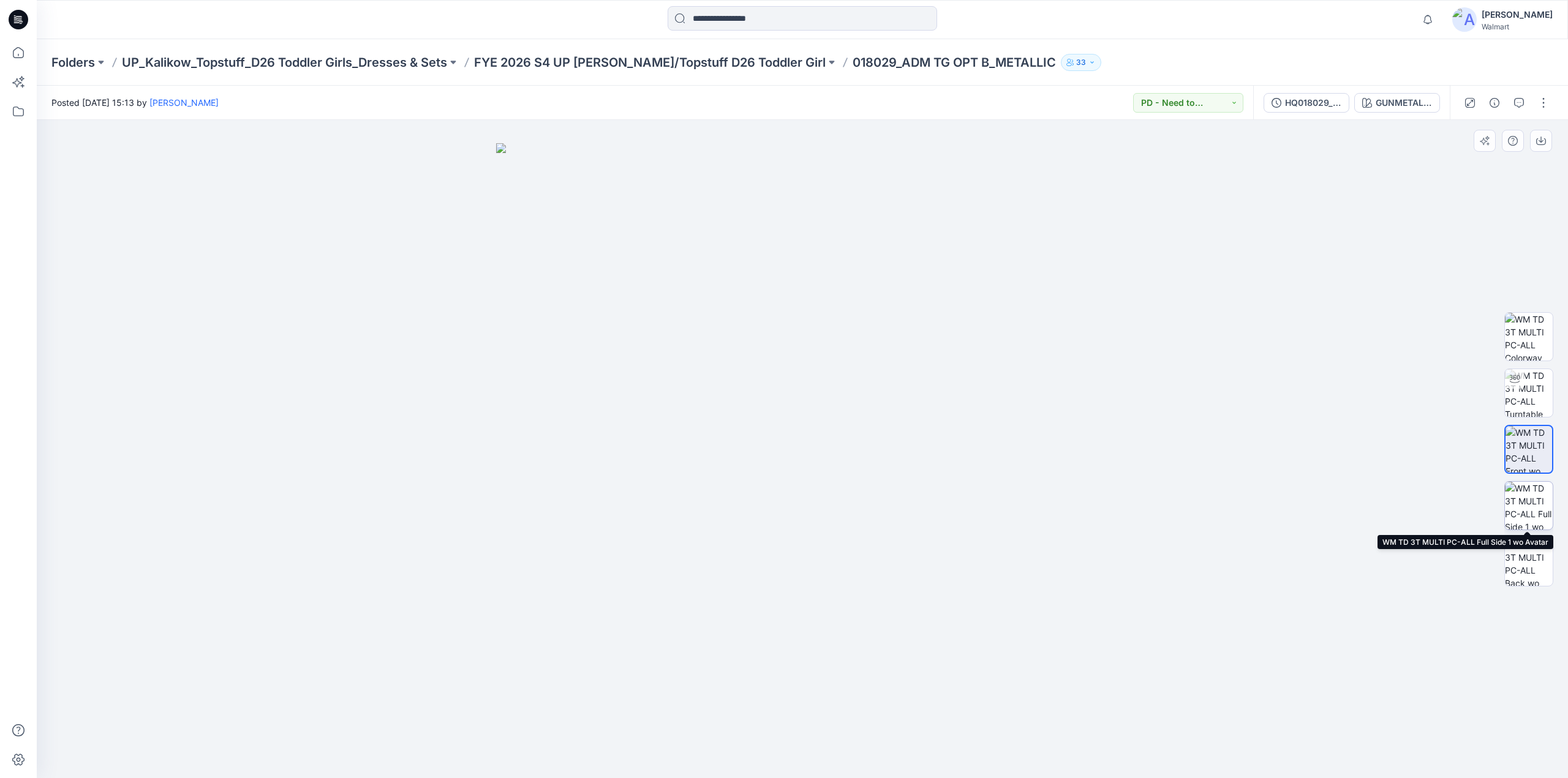
click at [1527, 504] on img at bounding box center [1528, 505] width 47 height 47
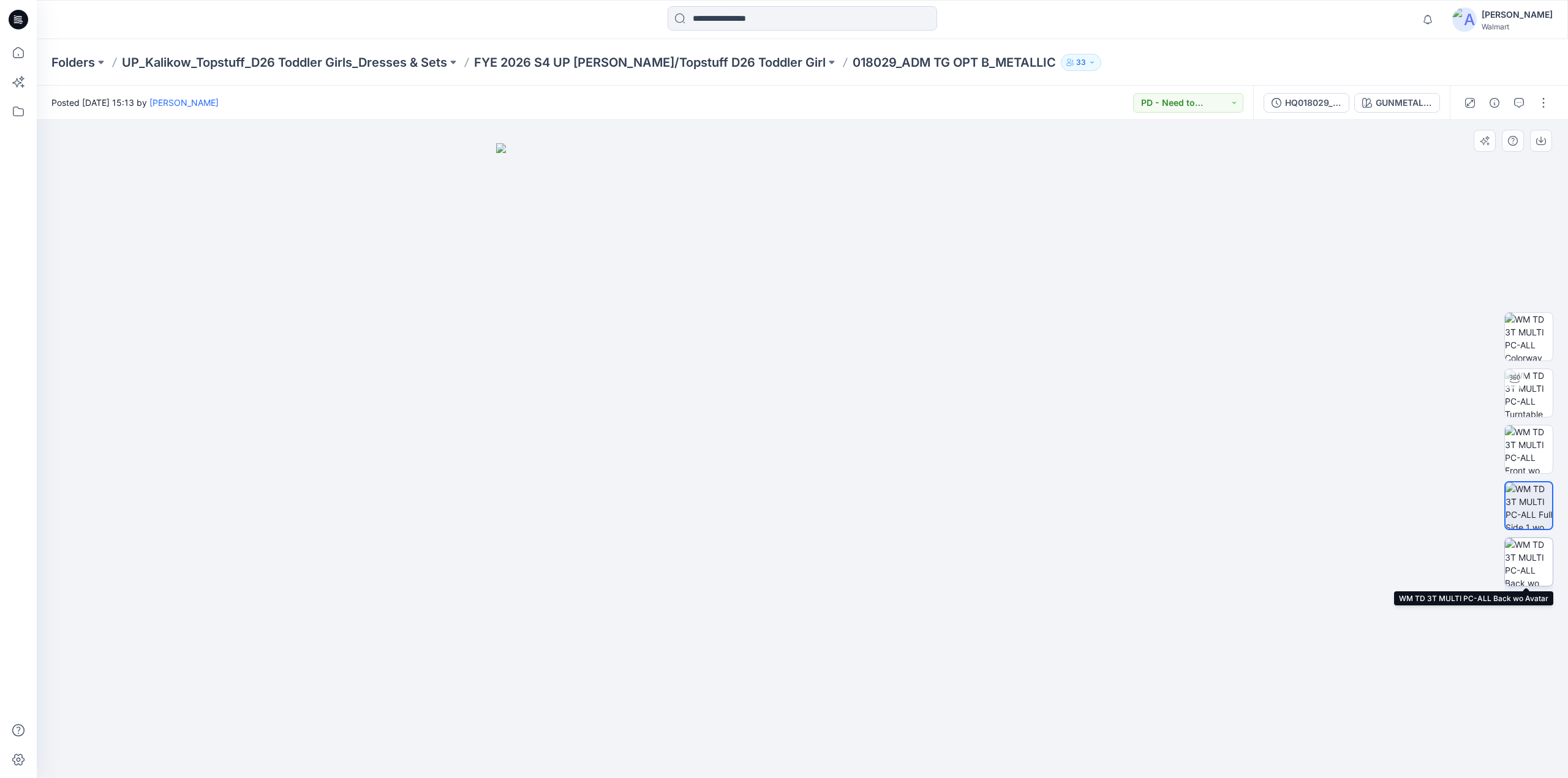
click at [1526, 566] on img at bounding box center [1528, 562] width 47 height 47
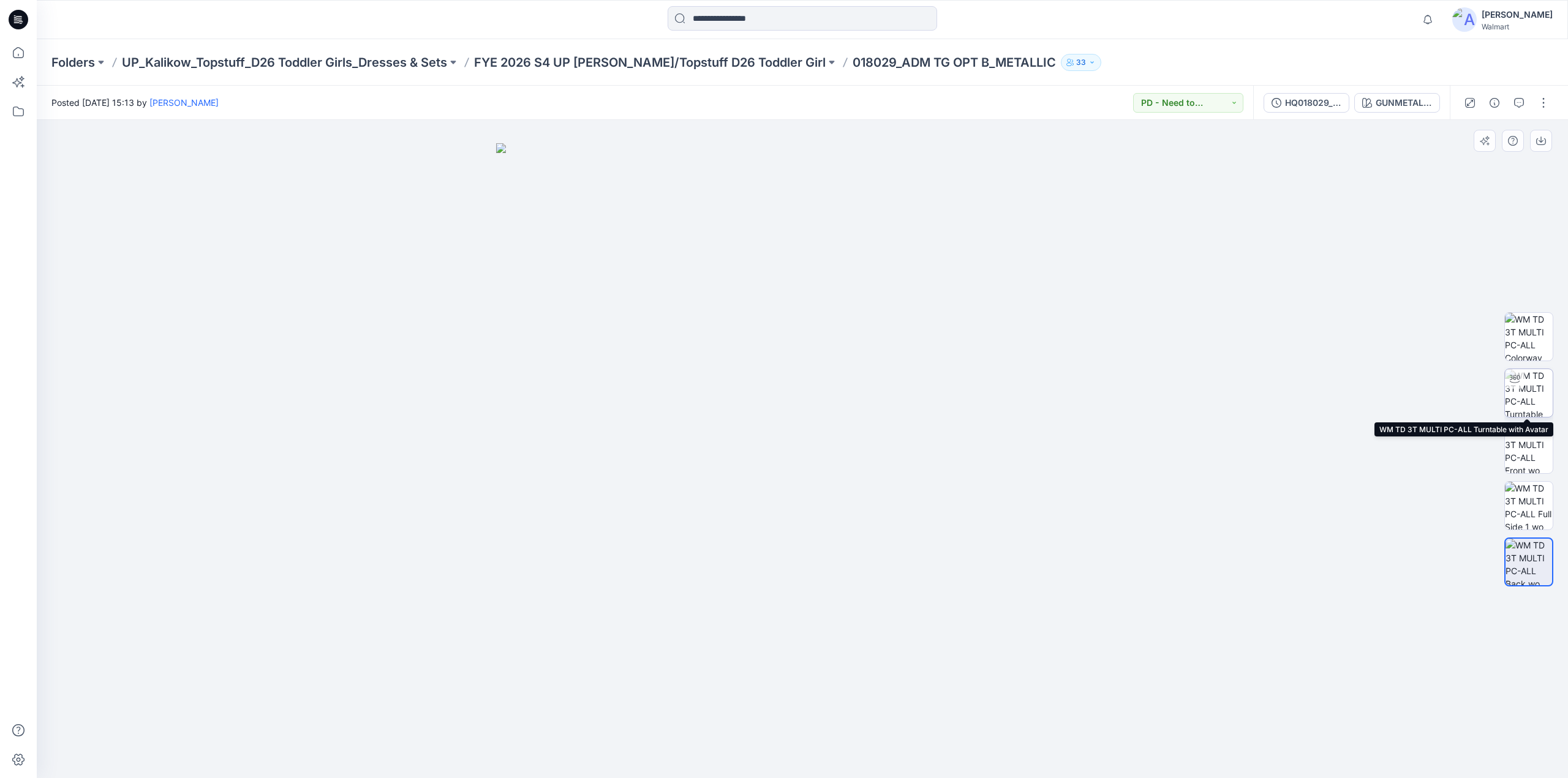
click at [1531, 400] on img at bounding box center [1528, 393] width 47 height 47
click at [1537, 108] on button "button" at bounding box center [1543, 102] width 19 height 19
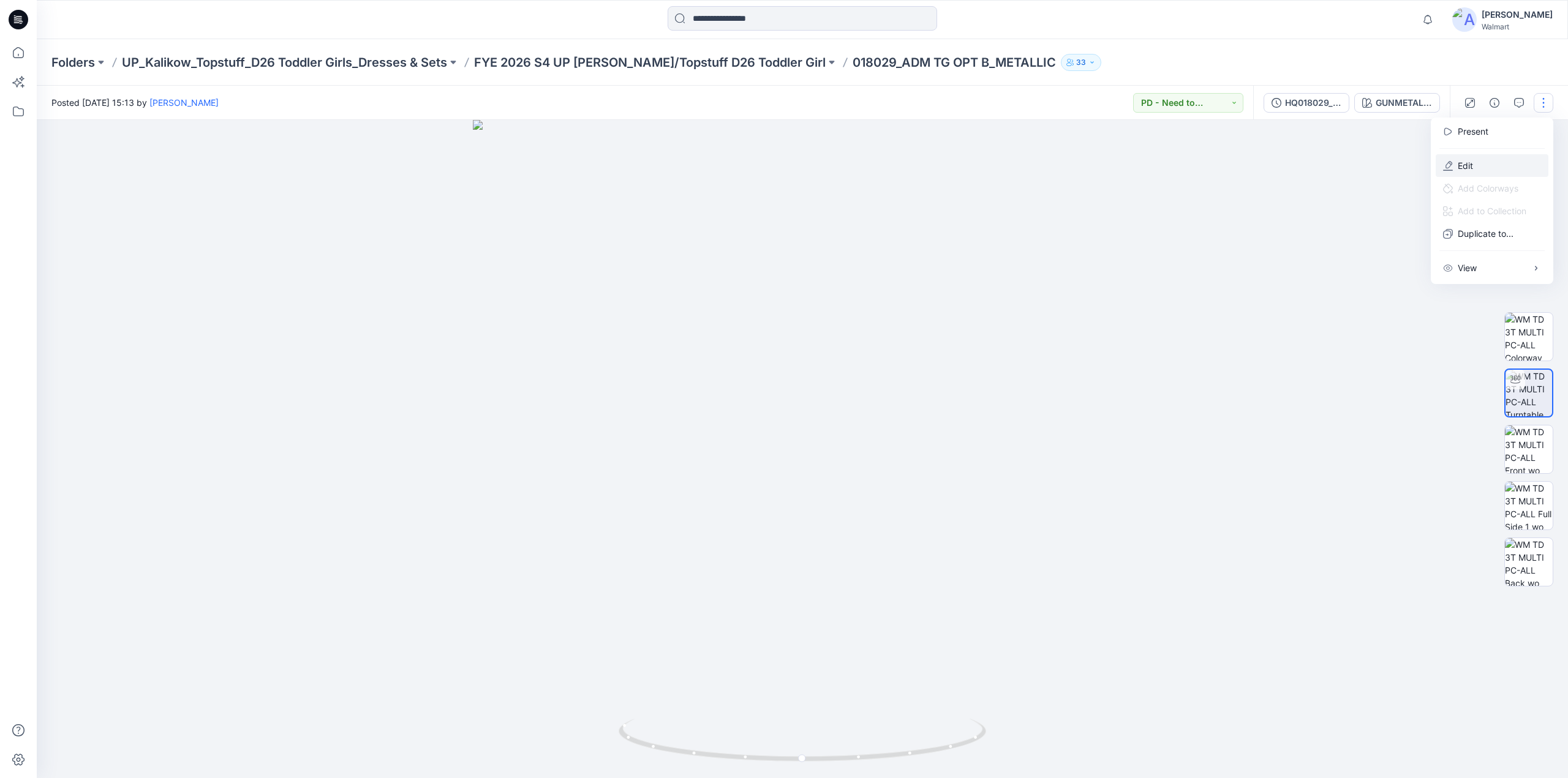
click at [1468, 168] on p "Edit" at bounding box center [1465, 165] width 15 height 13
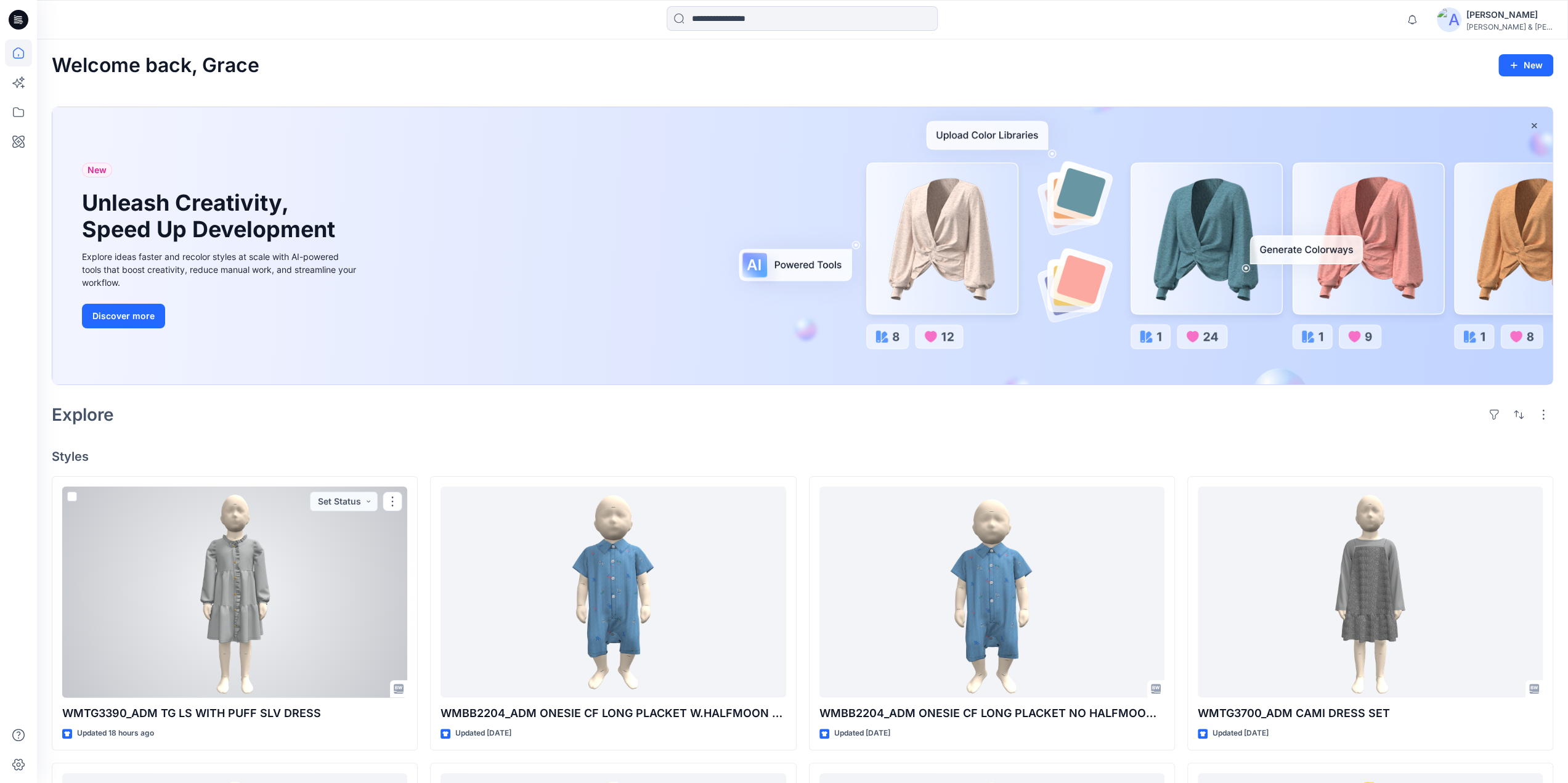
click at [250, 573] on div at bounding box center [235, 592] width 345 height 211
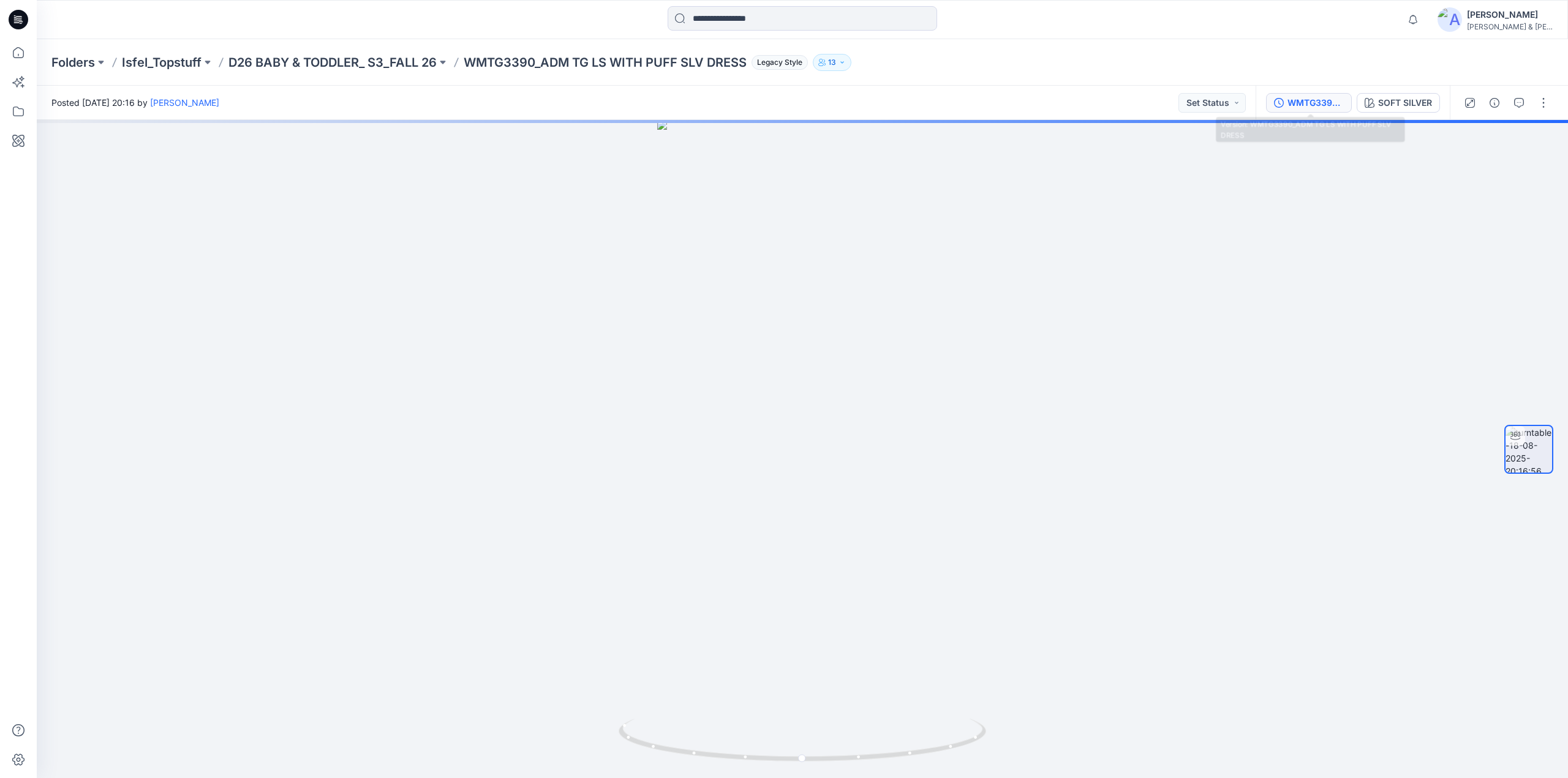
click at [1330, 105] on div "WMTG3390_ADM TG LS WITH PUFF SLV DRESS" at bounding box center [1315, 103] width 56 height 13
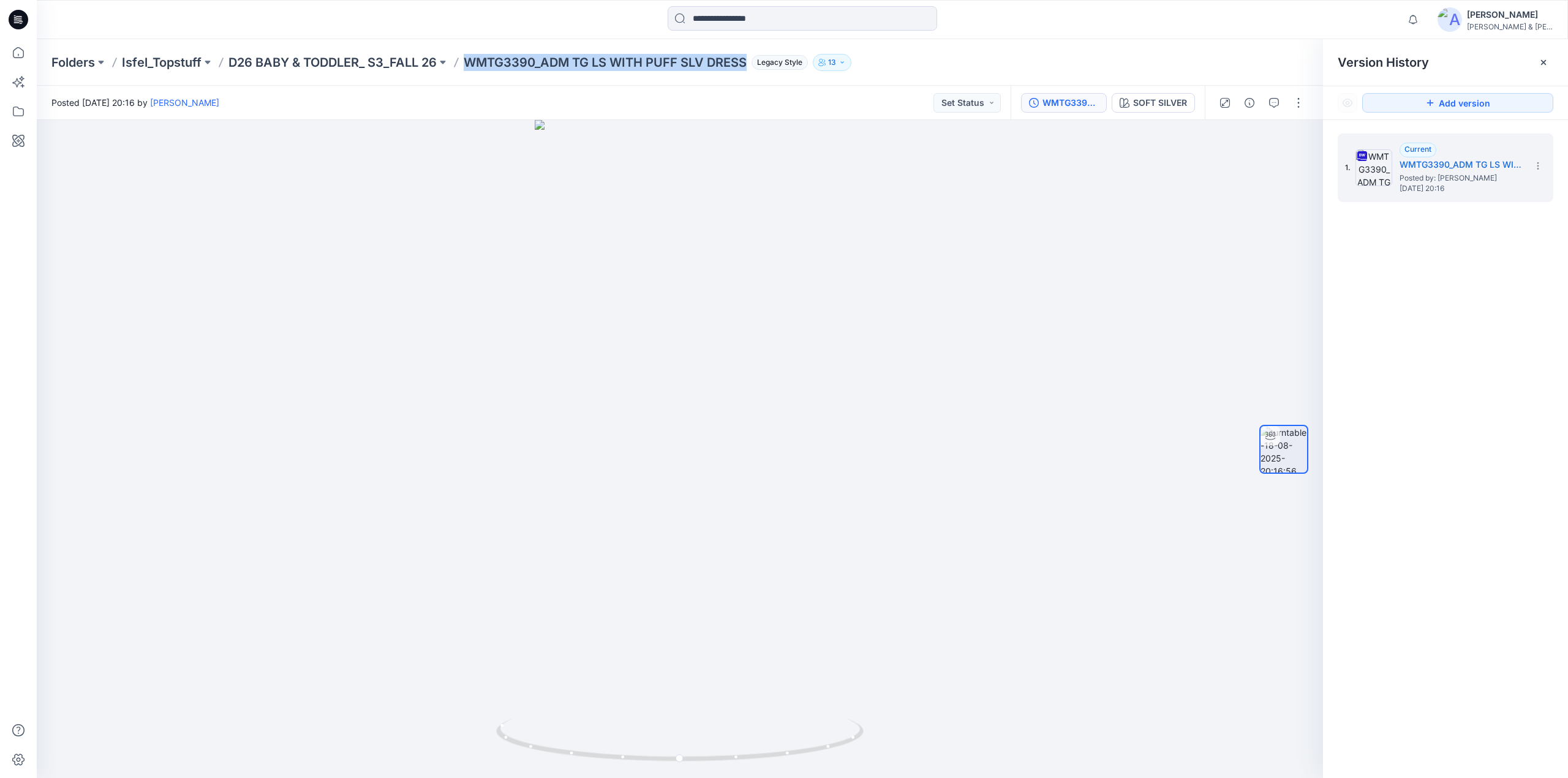
drag, startPoint x: 466, startPoint y: 69, endPoint x: 750, endPoint y: 67, distance: 284.0
click at [746, 67] on p "WMTG3390_ADM TG LS WITH PUFF SLV DRESS" at bounding box center [605, 63] width 283 height 17
copy p "WMTG3390_ADM TG LS WITH PUFF SLV DRESS"
click at [1422, 18] on span "1" at bounding box center [1417, 15] width 10 height 10
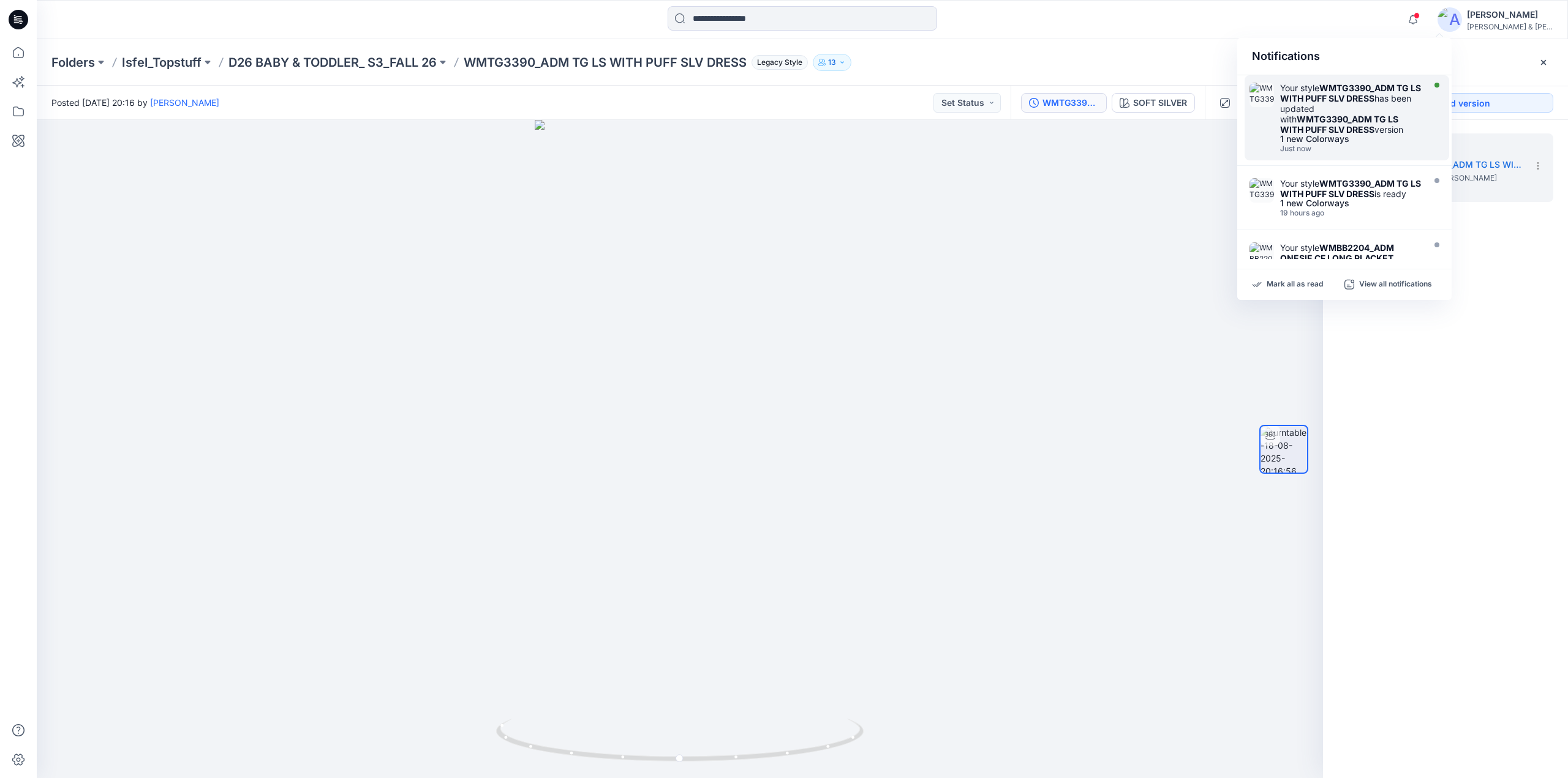
click at [1330, 114] on strong "WMTG3390_ADM TG LS WITH PUFF SLV DRESS" at bounding box center [1339, 124] width 118 height 21
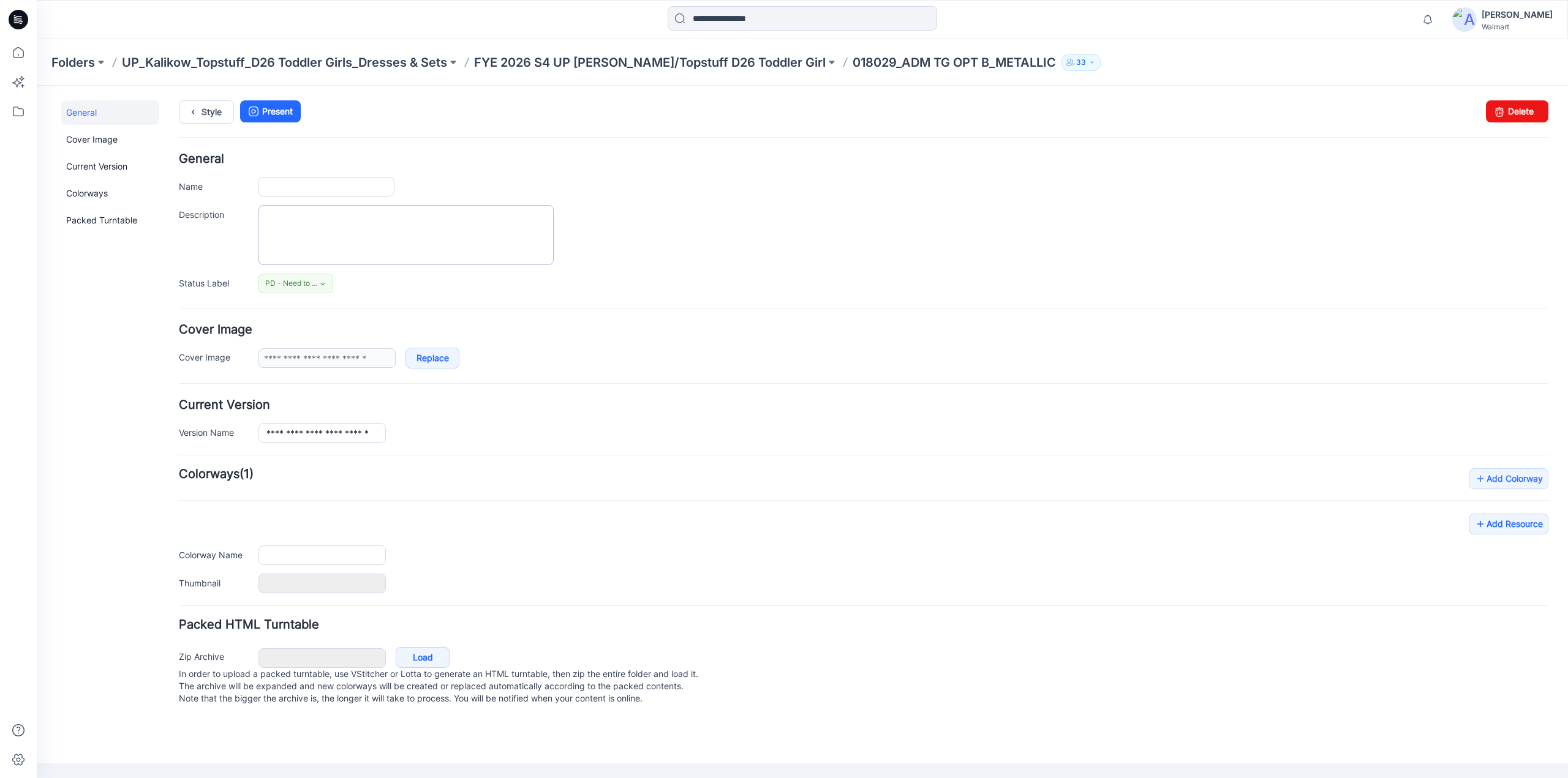
type input "**********"
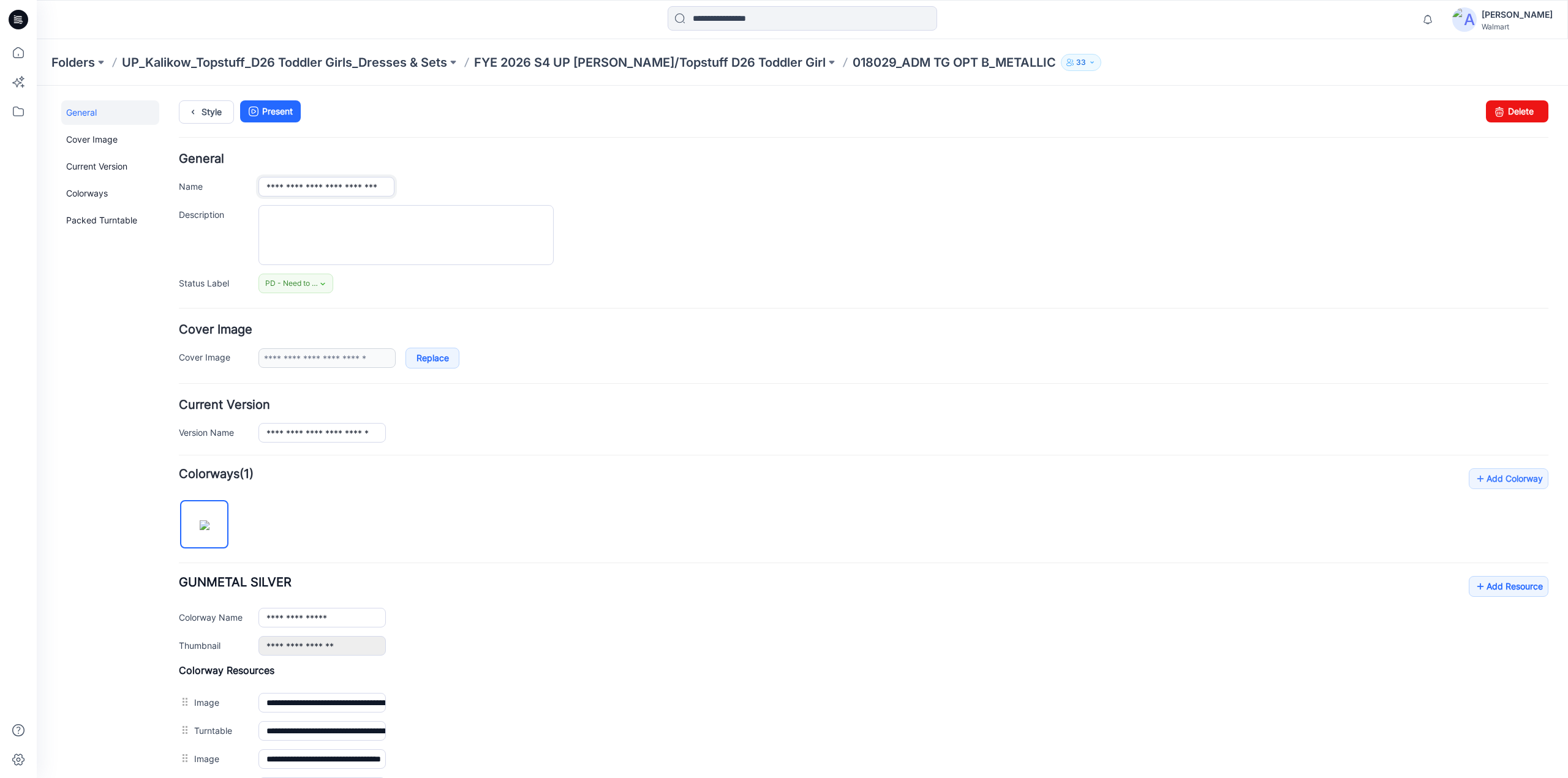
drag, startPoint x: 300, startPoint y: 186, endPoint x: 361, endPoint y: 186, distance: 61.0
click at [361, 186] on input "**********" at bounding box center [326, 186] width 136 height 19
drag, startPoint x: 343, startPoint y: 188, endPoint x: 401, endPoint y: 182, distance: 58.3
click at [401, 182] on div "**********" at bounding box center [903, 186] width 1289 height 19
click at [341, 186] on input "**********" at bounding box center [326, 186] width 136 height 19
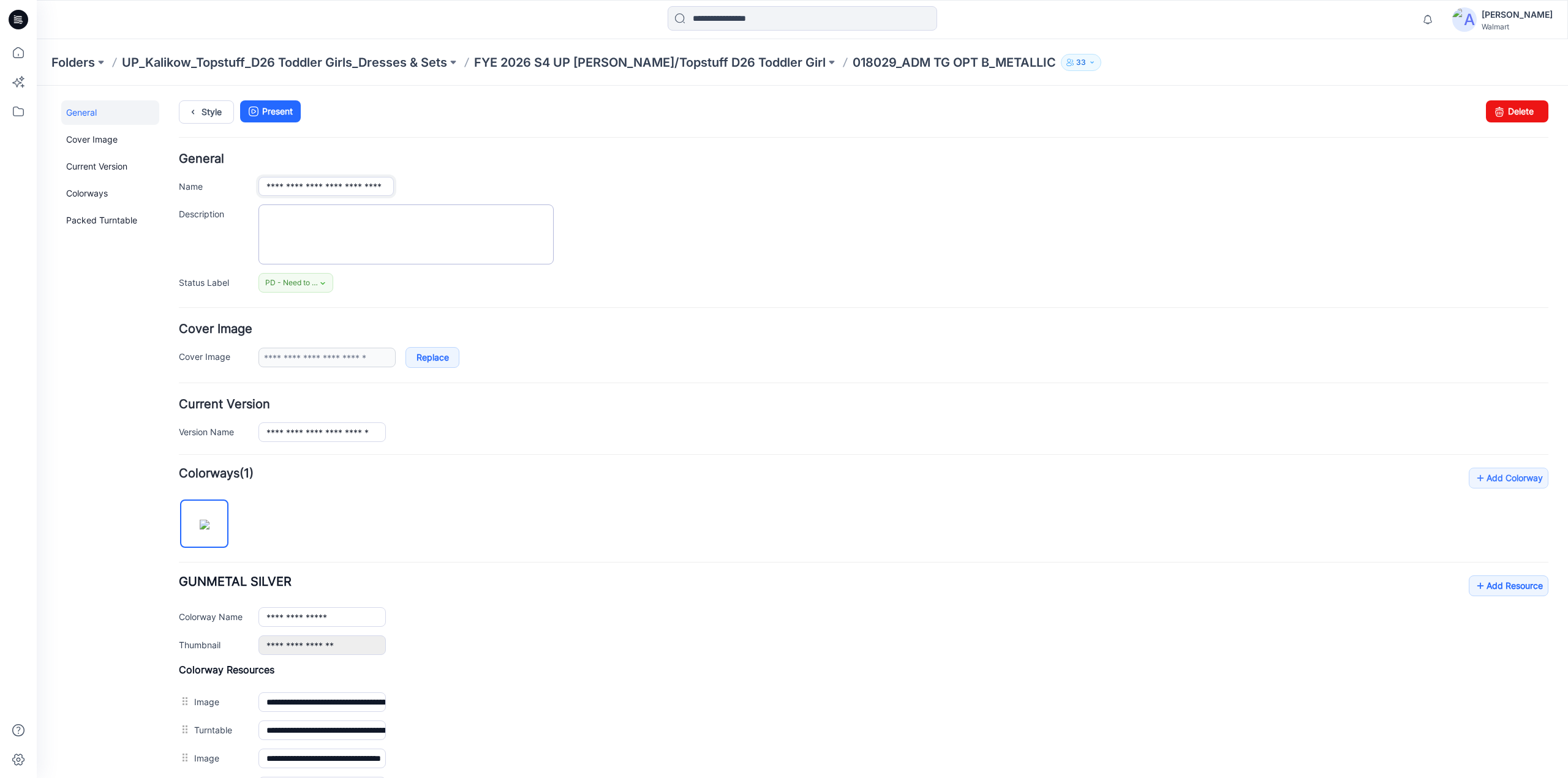
scroll to position [0, 14]
type input "**********"
click at [202, 116] on link "Style" at bounding box center [206, 112] width 55 height 23
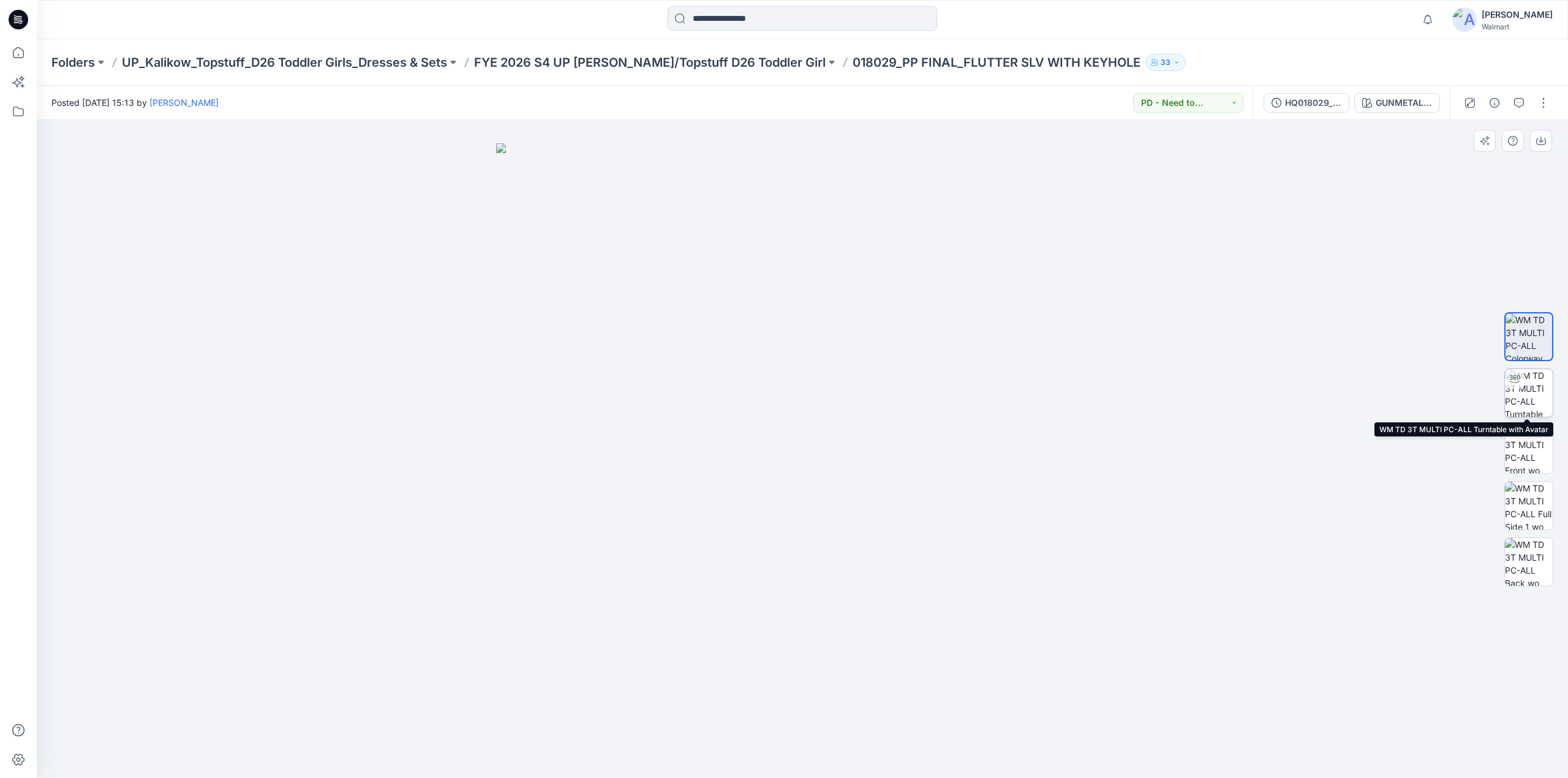
click at [1536, 384] on img at bounding box center [1528, 393] width 47 height 47
click at [679, 63] on p "FYE 2026 S4 UP [PERSON_NAME]/Topstuff D26 Toddler Girl" at bounding box center [649, 63] width 351 height 17
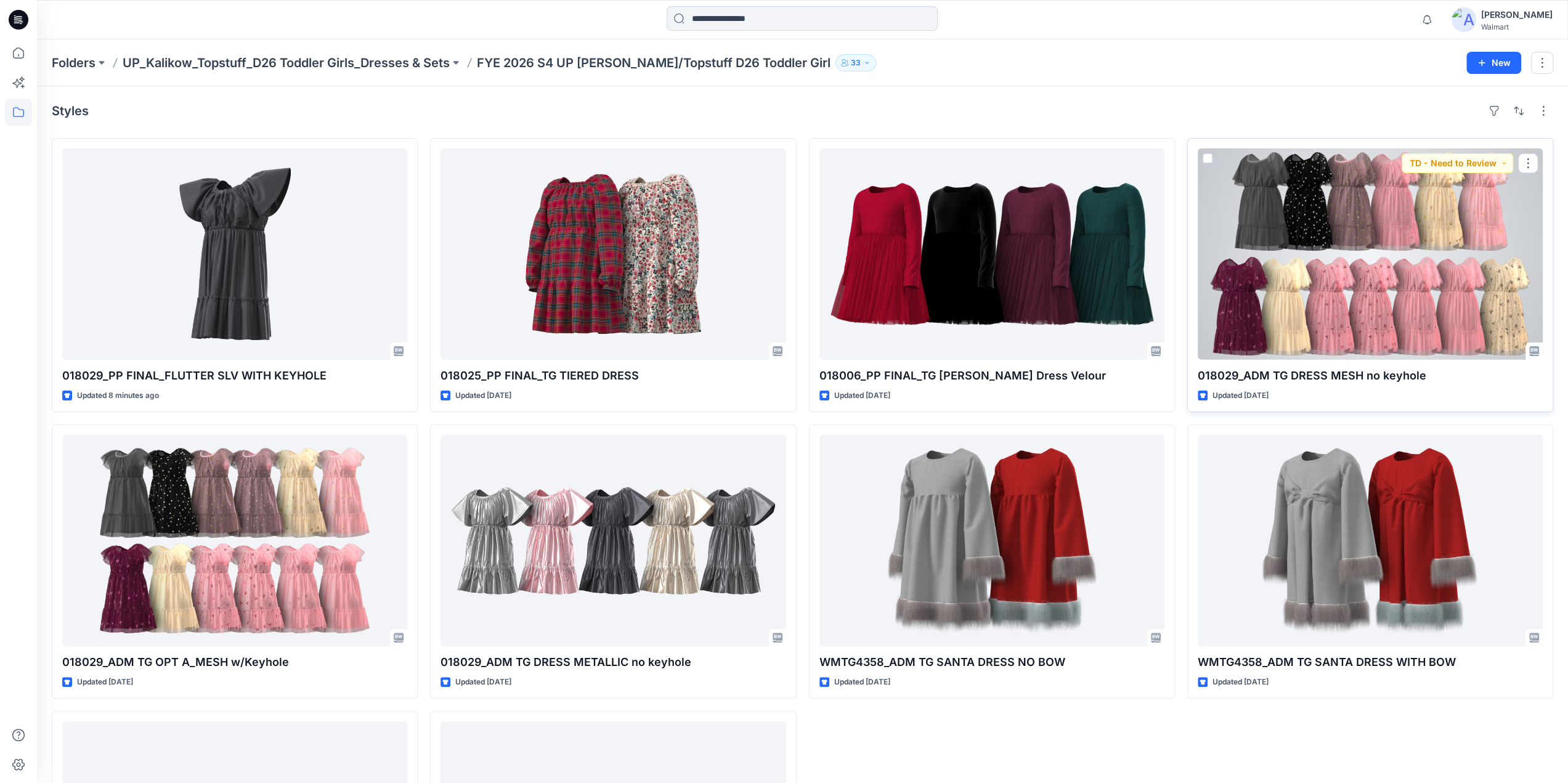
click at [1411, 292] on div at bounding box center [1370, 254] width 345 height 211
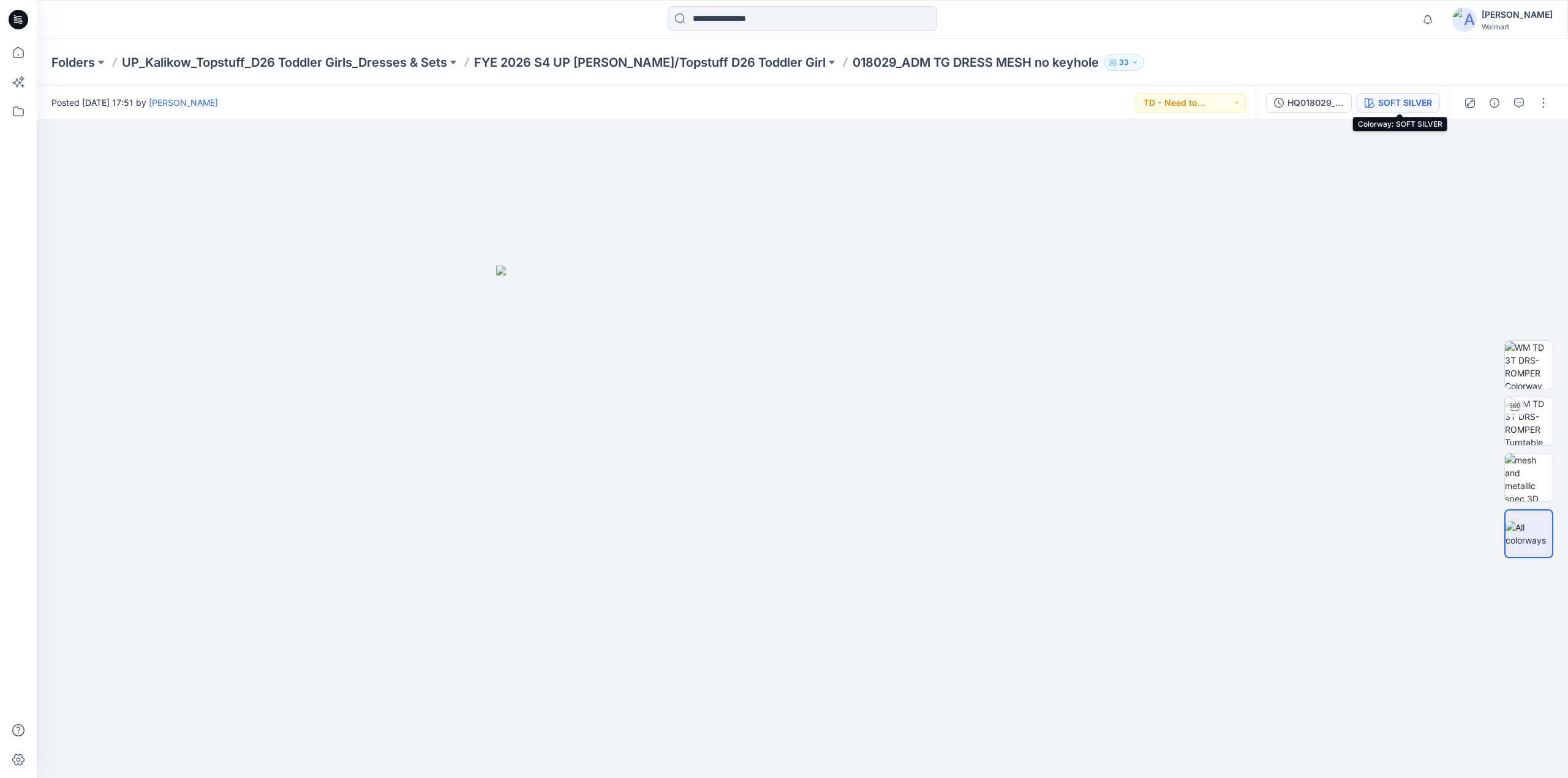
click at [1400, 96] on div "SOFT SILVER" at bounding box center [1404, 103] width 54 height 13
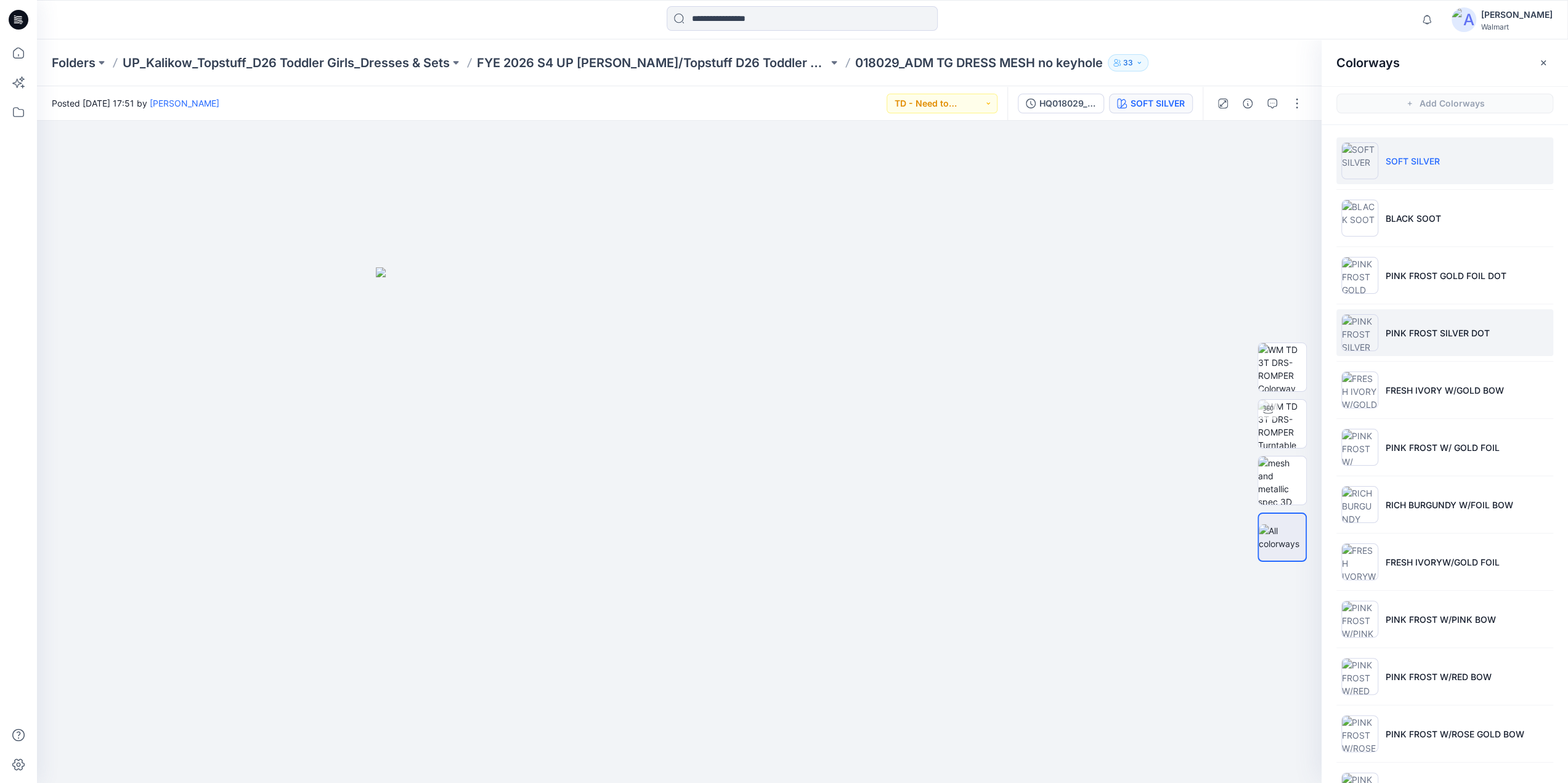
click at [1424, 332] on p "PINK FROST SILVER DOT" at bounding box center [1437, 333] width 104 height 13
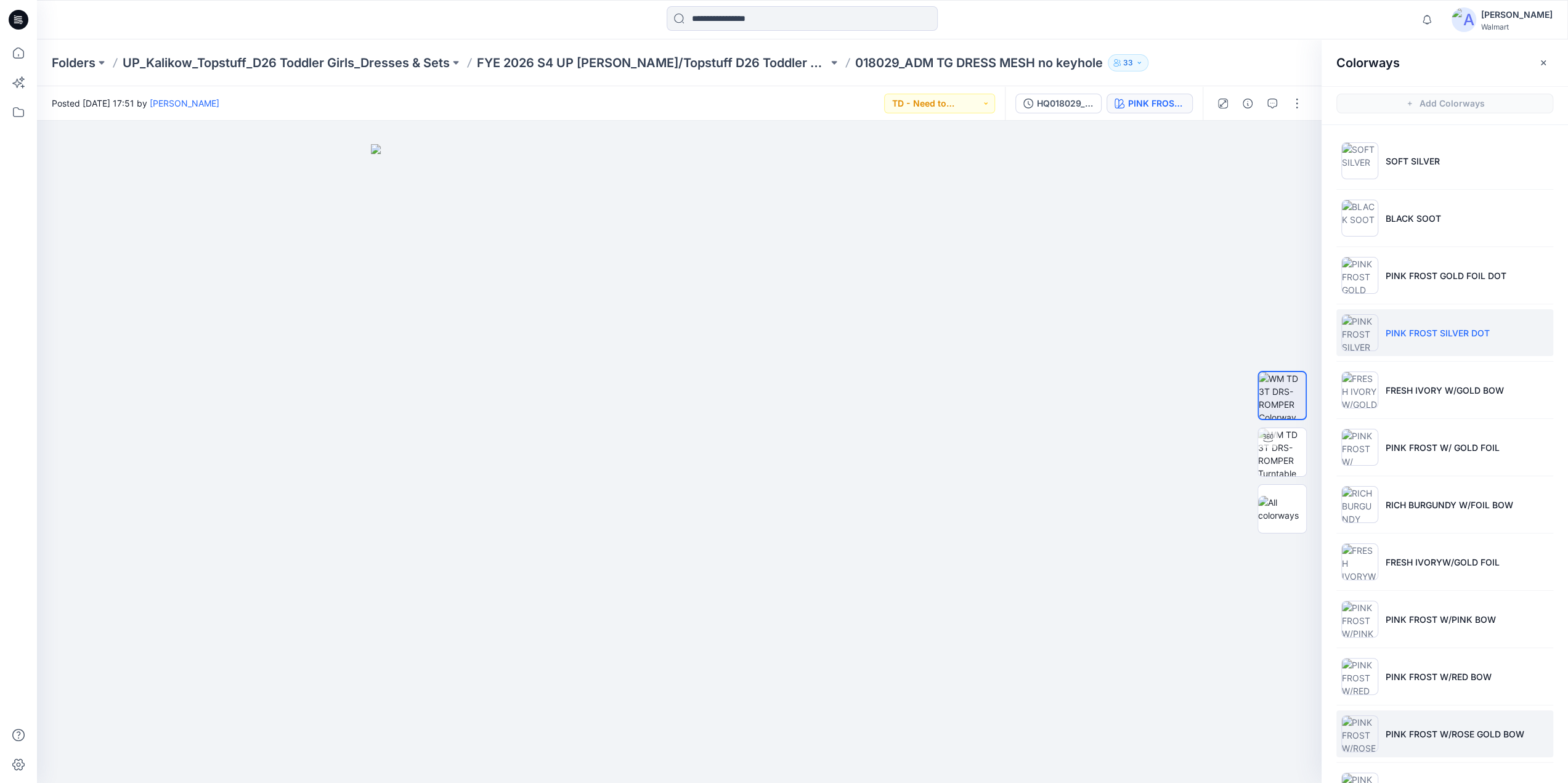
click at [1421, 731] on p "PINK FROST W/ROSE GOLD BOW" at bounding box center [1454, 734] width 138 height 13
drag, startPoint x: 1563, startPoint y: 678, endPoint x: 1559, endPoint y: 723, distance: 45.2
click at [1559, 723] on ul "SOFT SILVER BLACK SOOT PINK FROST GOLD FOIL DOT PINK FROST SILVER DOT FRESH IVO…" at bounding box center [1444, 501] width 247 height 759
click at [1565, 679] on ul "SOFT SILVER BLACK SOOT PINK FROST GOLD FOIL DOT PINK FROST SILVER DOT FRESH IVO…" at bounding box center [1444, 501] width 247 height 759
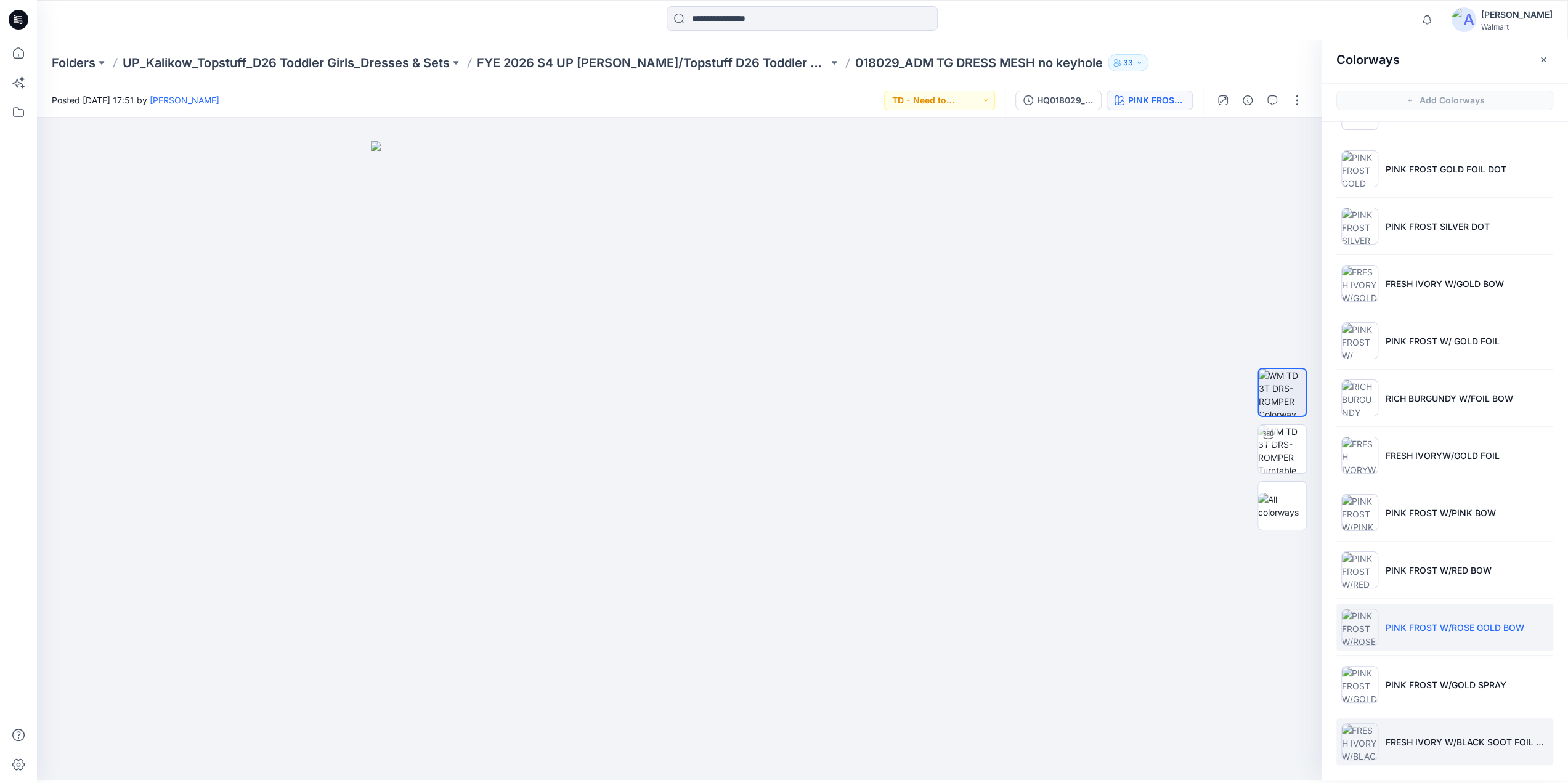
scroll to position [104, 0]
click at [1450, 690] on li "PINK FROST W/GOLD SPRAY" at bounding box center [1444, 684] width 217 height 47
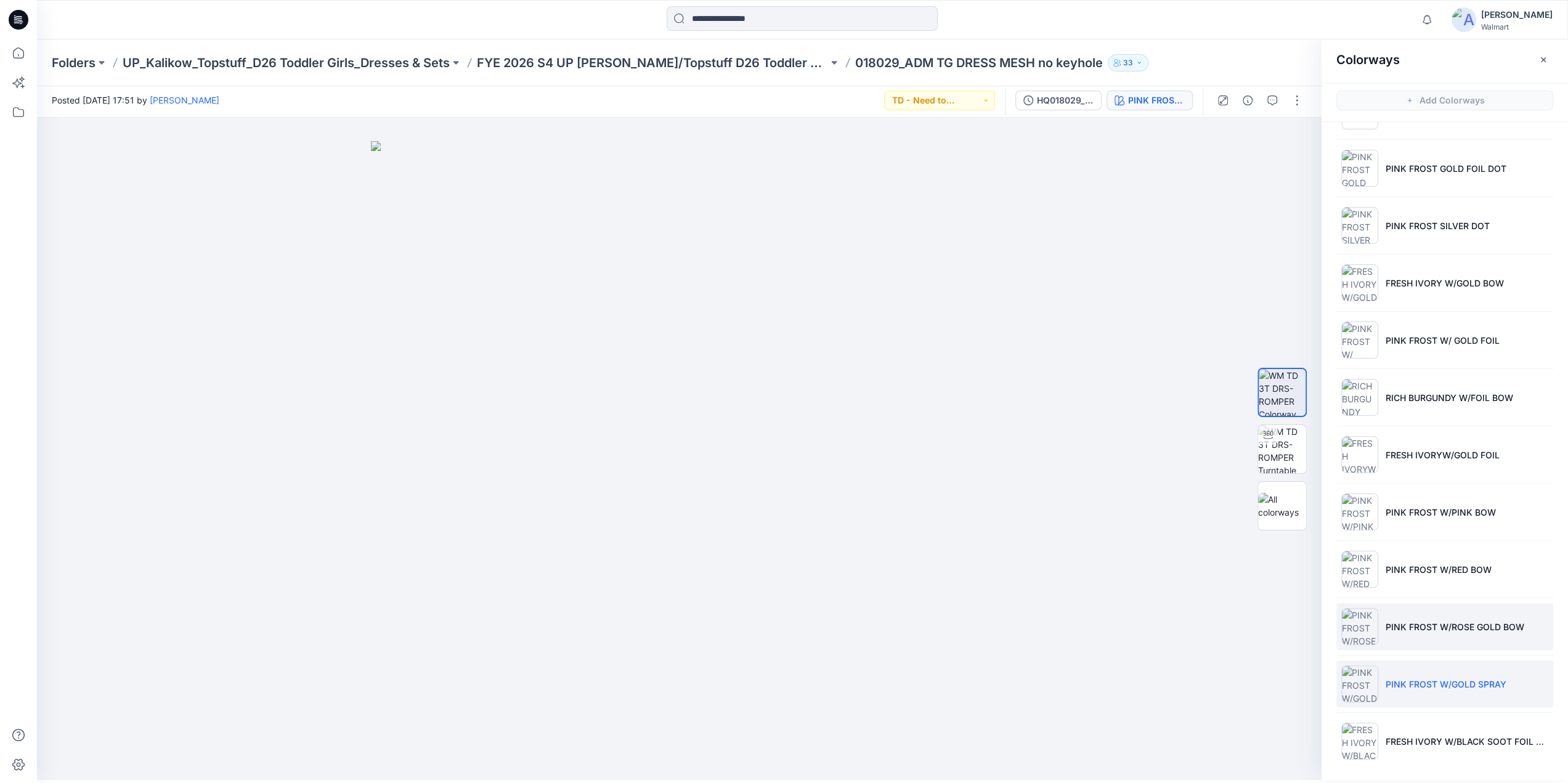
click at [1449, 627] on p "PINK FROST W/ROSE GOLD BOW" at bounding box center [1454, 626] width 138 height 13
drag, startPoint x: 813, startPoint y: 75, endPoint x: 1063, endPoint y: 65, distance: 250.2
click at [1063, 65] on div "Folders UP_Kalikow_Topstuff_D26 Toddler Girls_Dresses & Sets FYE 2026 S4 UP Kal…" at bounding box center [802, 63] width 1531 height 47
copy div "018029_ADM TG DRESS MESH no keyhole 33"
click at [661, 63] on p "FYE 2026 S4 UP [PERSON_NAME]/Topstuff D26 Toddler Girl" at bounding box center [652, 63] width 351 height 17
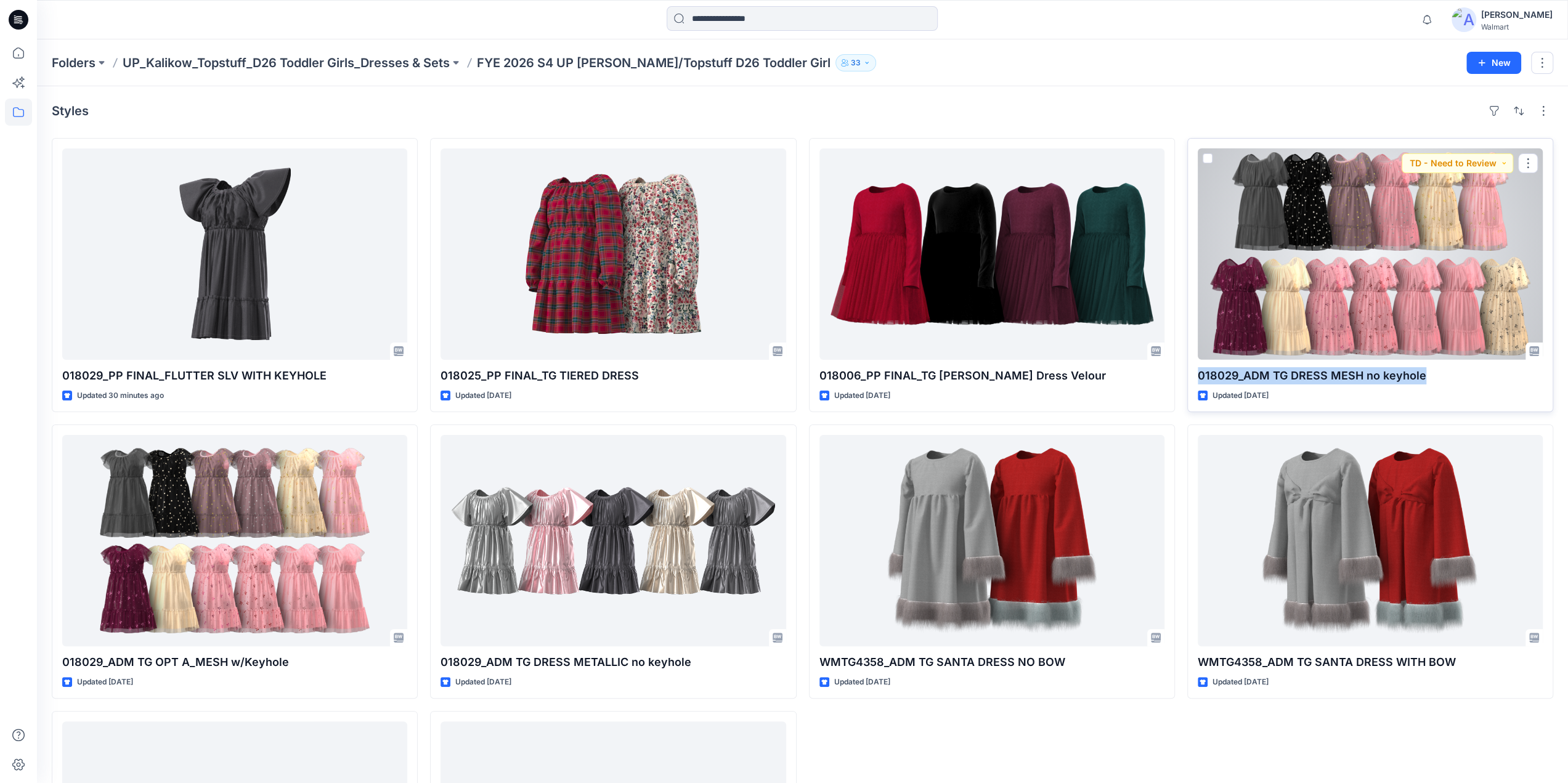
drag, startPoint x: 1427, startPoint y: 379, endPoint x: 1196, endPoint y: 379, distance: 231.0
click at [1196, 379] on div "018029_ADM TG DRESS MESH no keyhole Updated 6 months ago TD - Need to Review" at bounding box center [1370, 275] width 366 height 274
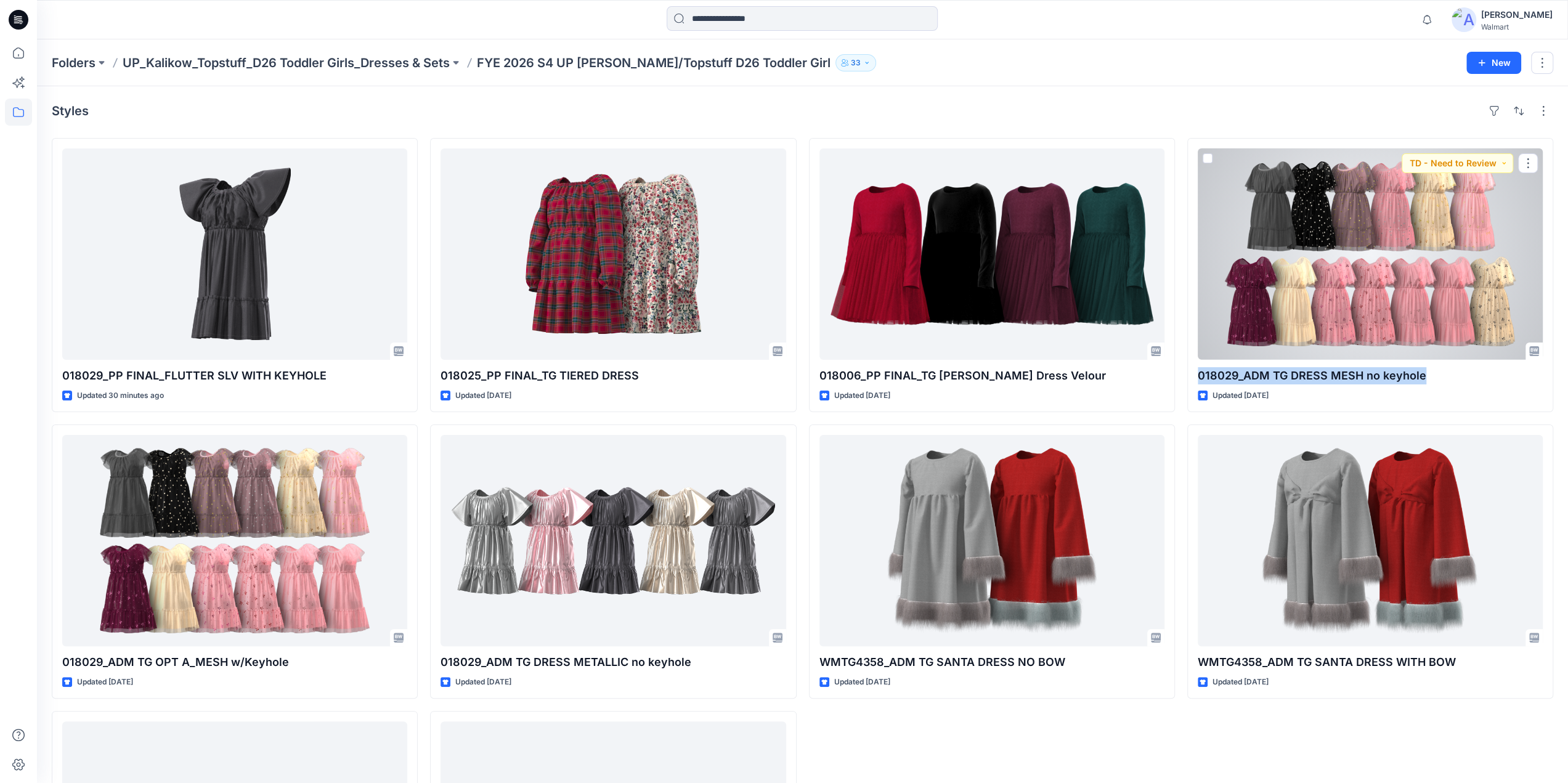
copy p "018029_ADM TG DRESS MESH no keyhole"
